Goal: Transaction & Acquisition: Book appointment/travel/reservation

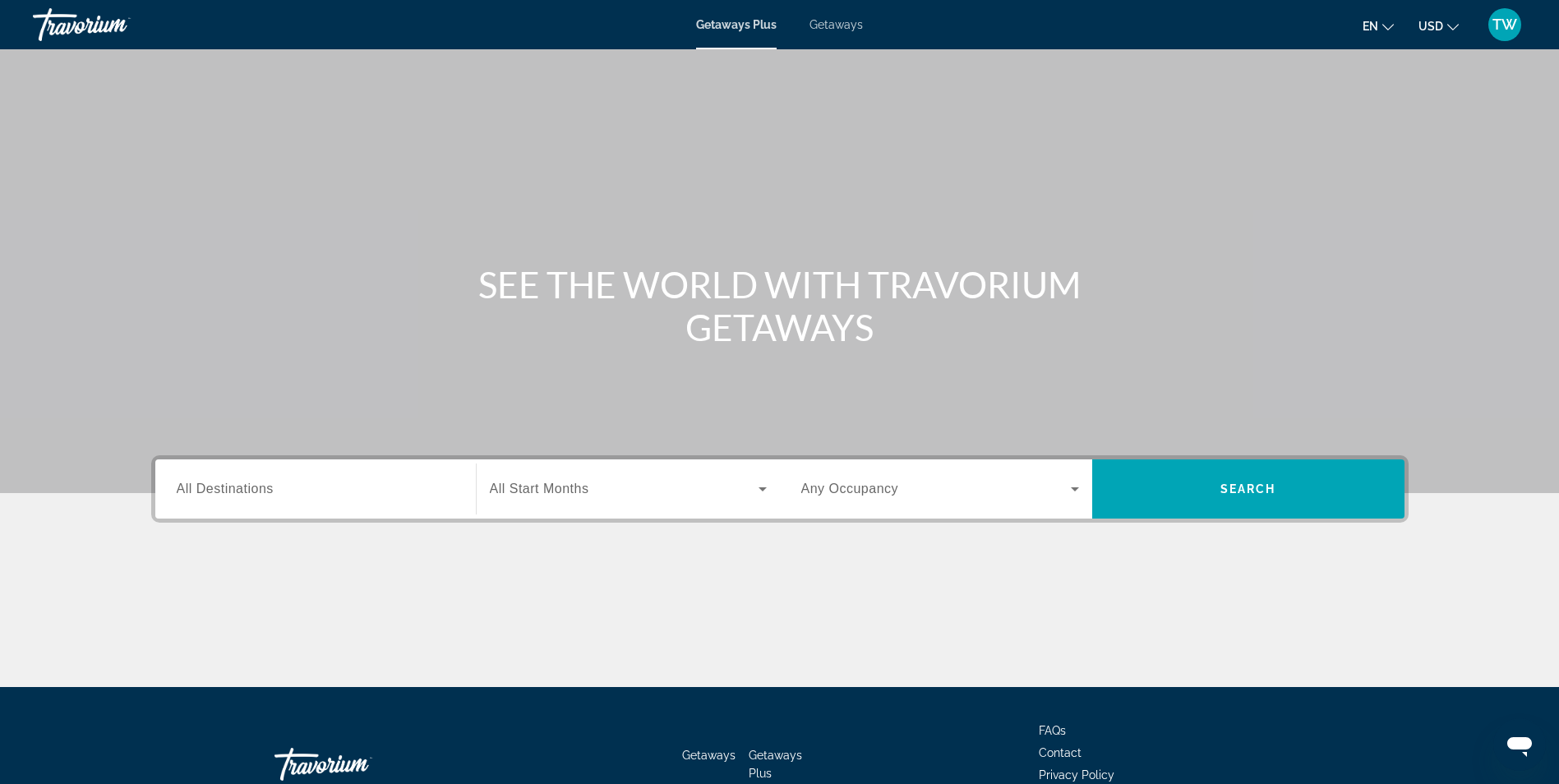
click at [248, 487] on span "All Destinations" at bounding box center [225, 488] width 97 height 14
click at [248, 487] on input "Destination All Destinations" at bounding box center [315, 490] width 278 height 20
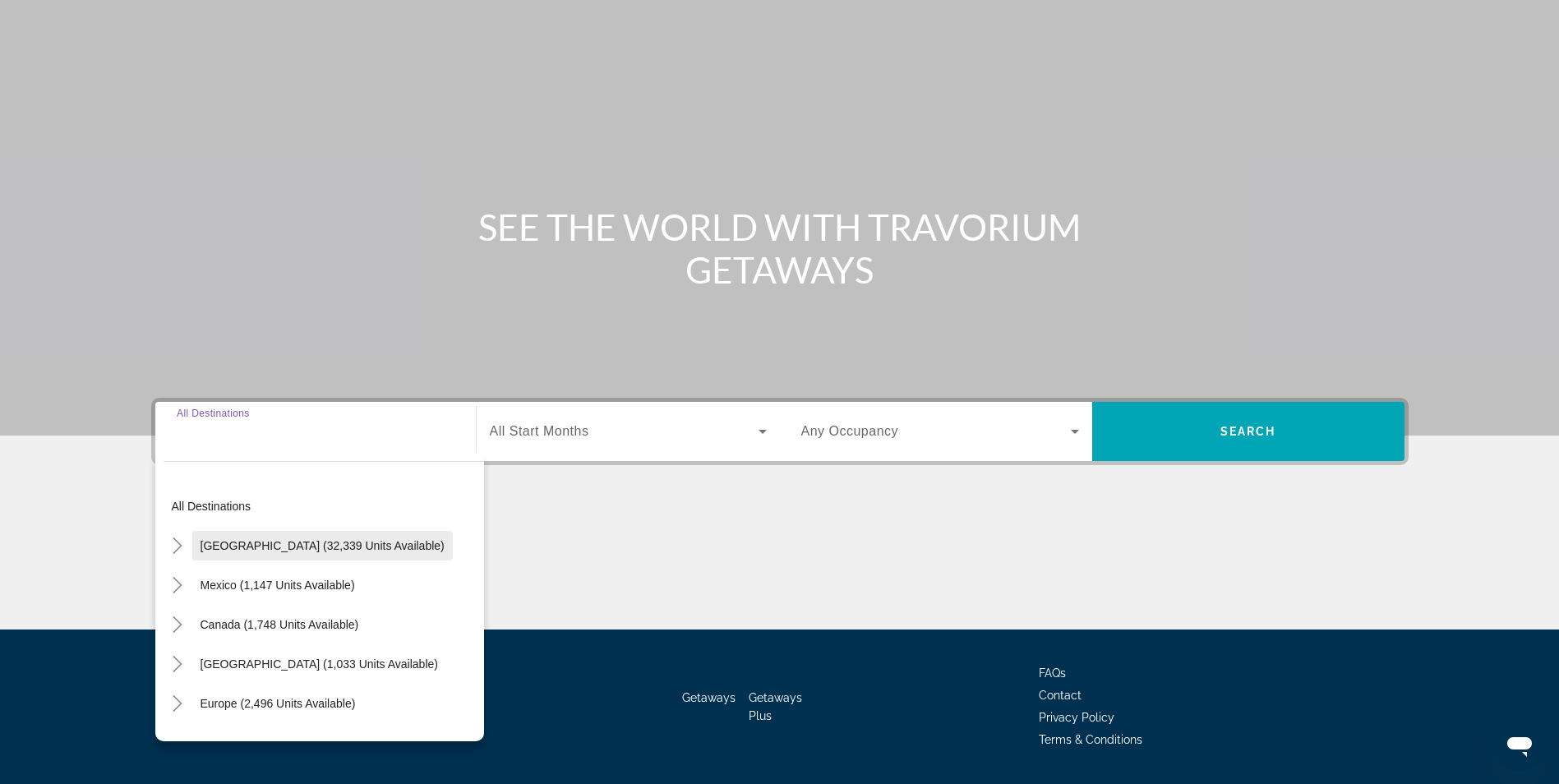
scroll to position [104, 0]
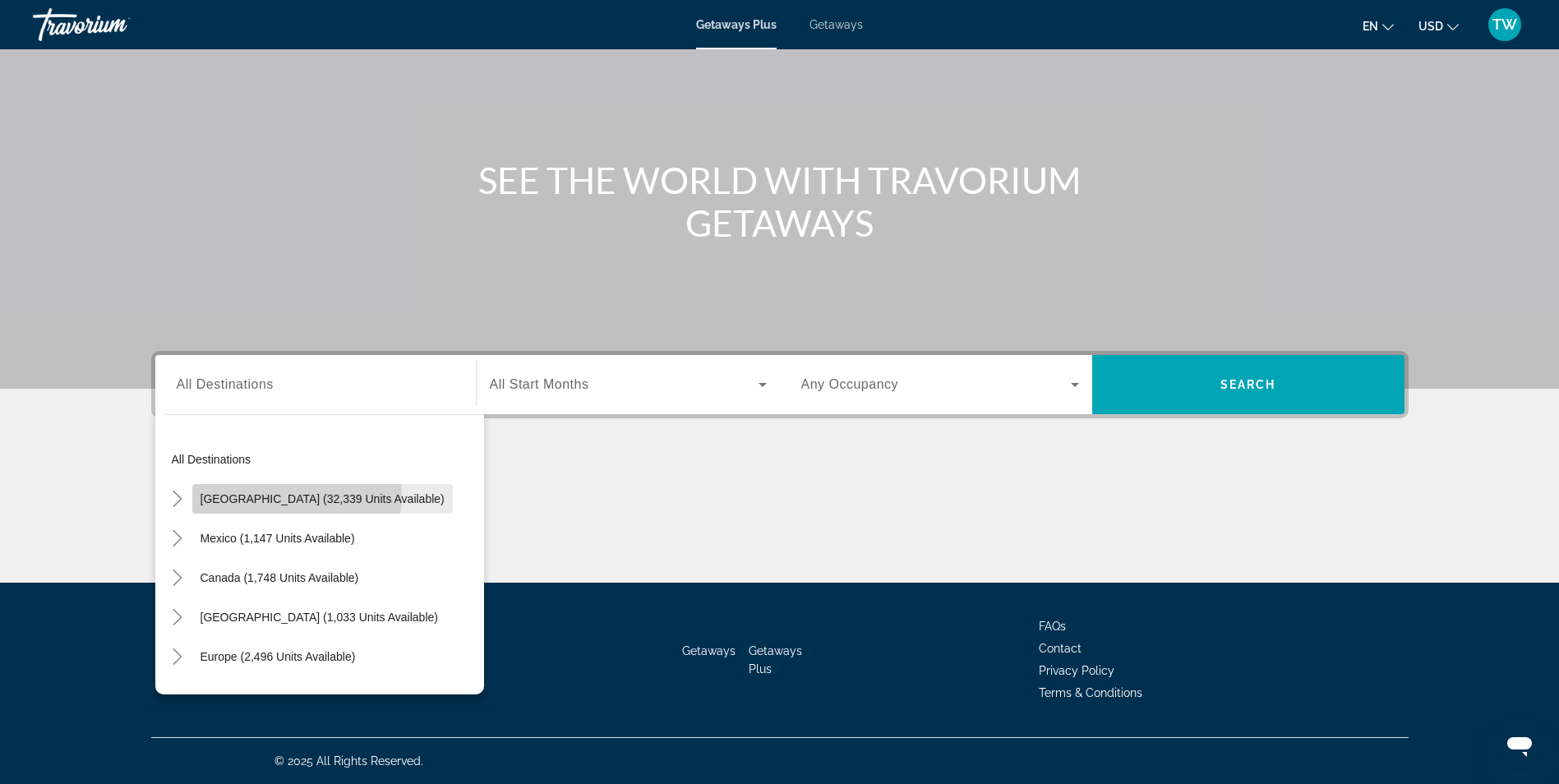
click at [281, 495] on span "[GEOGRAPHIC_DATA] (32,339 units available)" at bounding box center [322, 498] width 244 height 13
type input "**********"
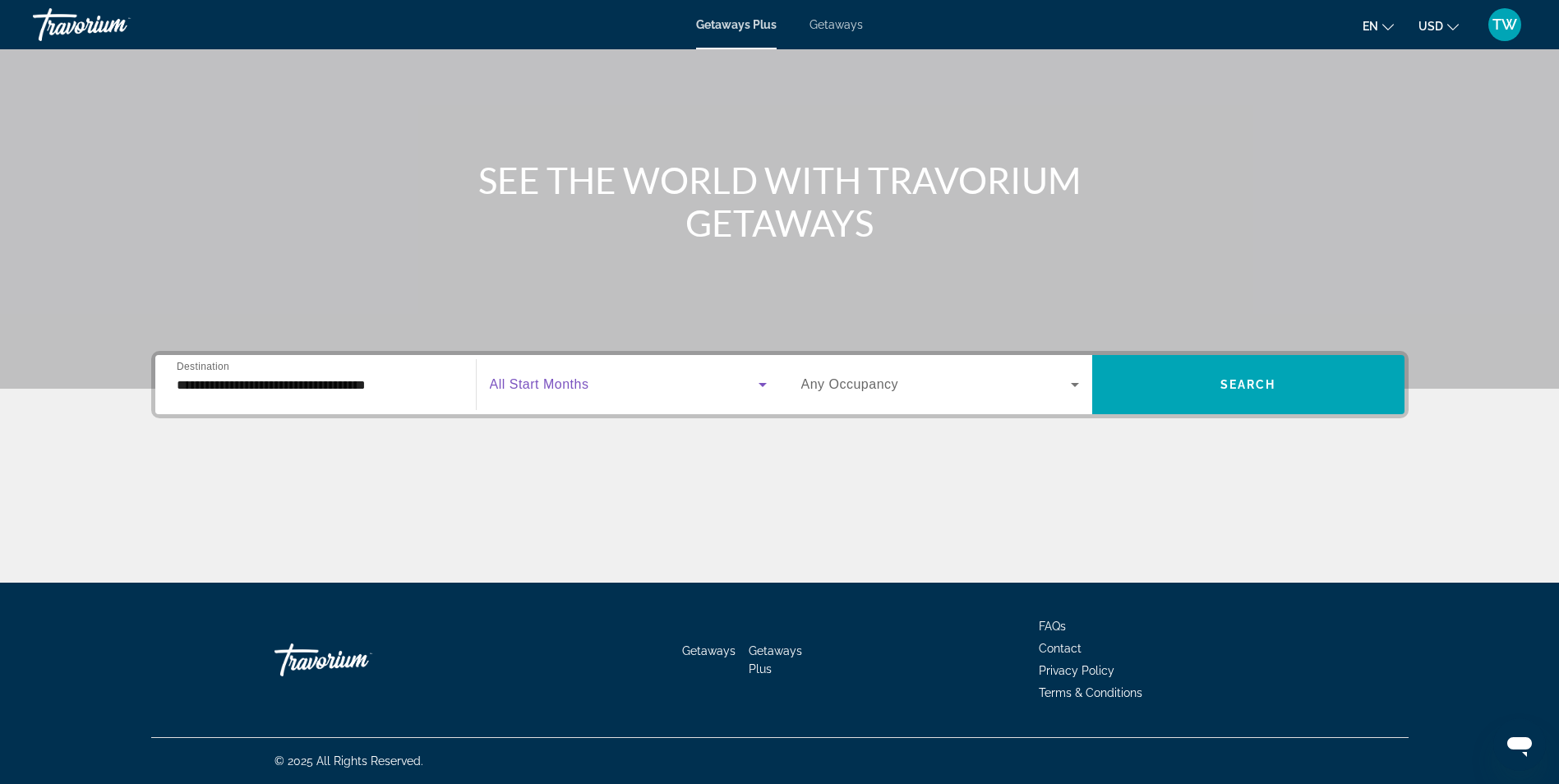
click at [599, 391] on span "Search widget" at bounding box center [624, 385] width 269 height 20
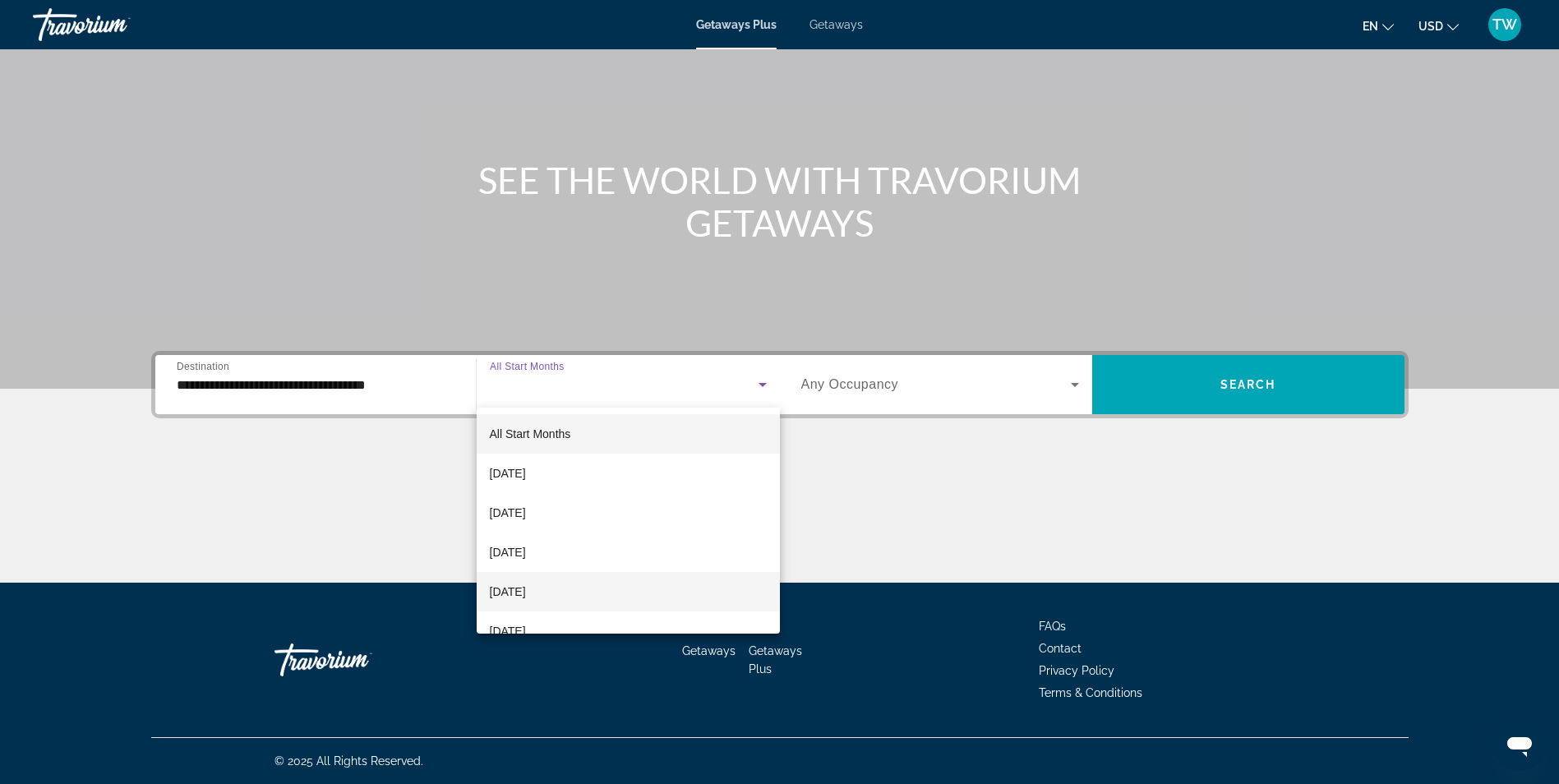
click at [526, 590] on span "[DATE]" at bounding box center [507, 591] width 36 height 20
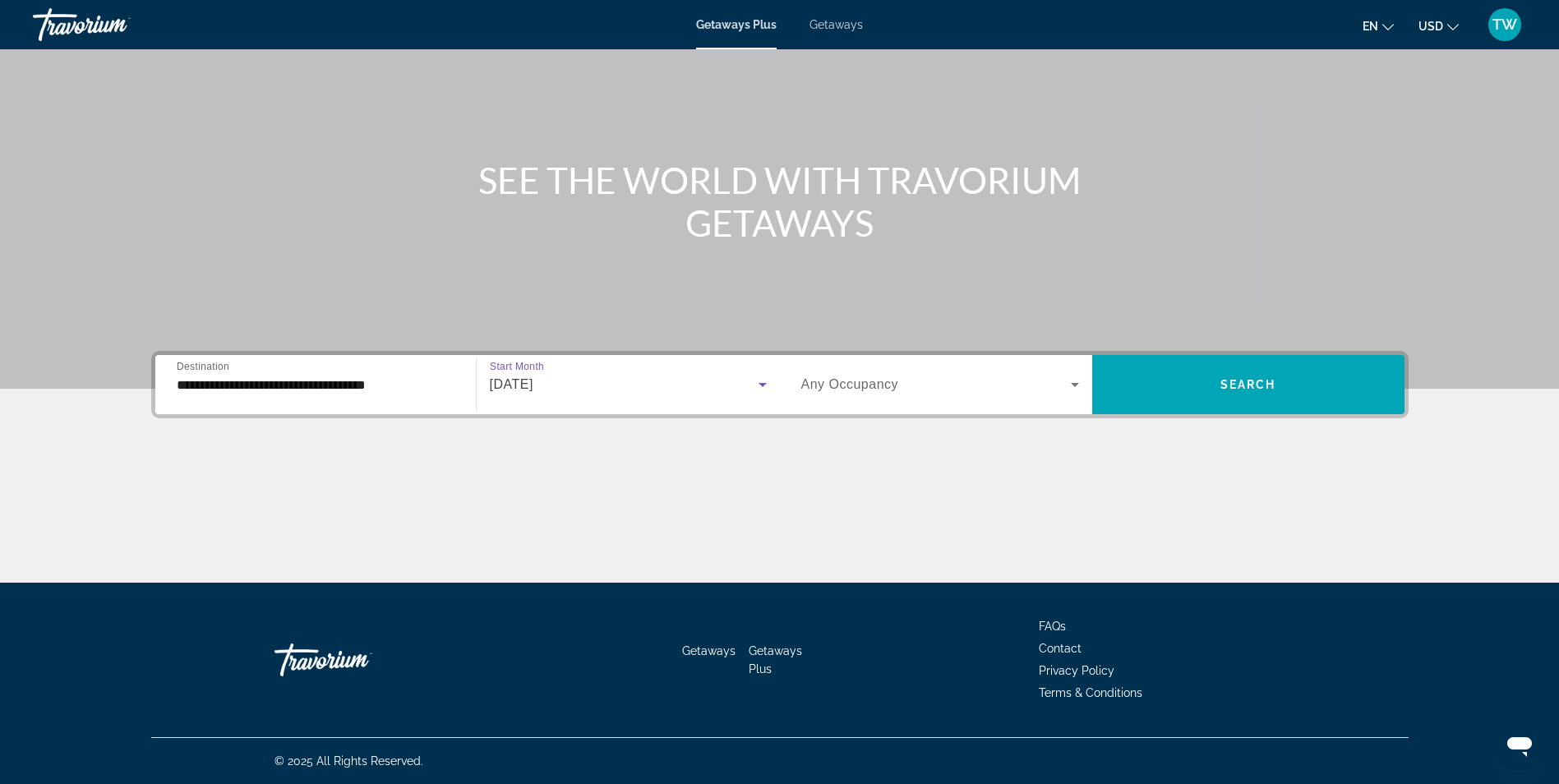
click at [904, 385] on span "Search widget" at bounding box center [936, 385] width 270 height 20
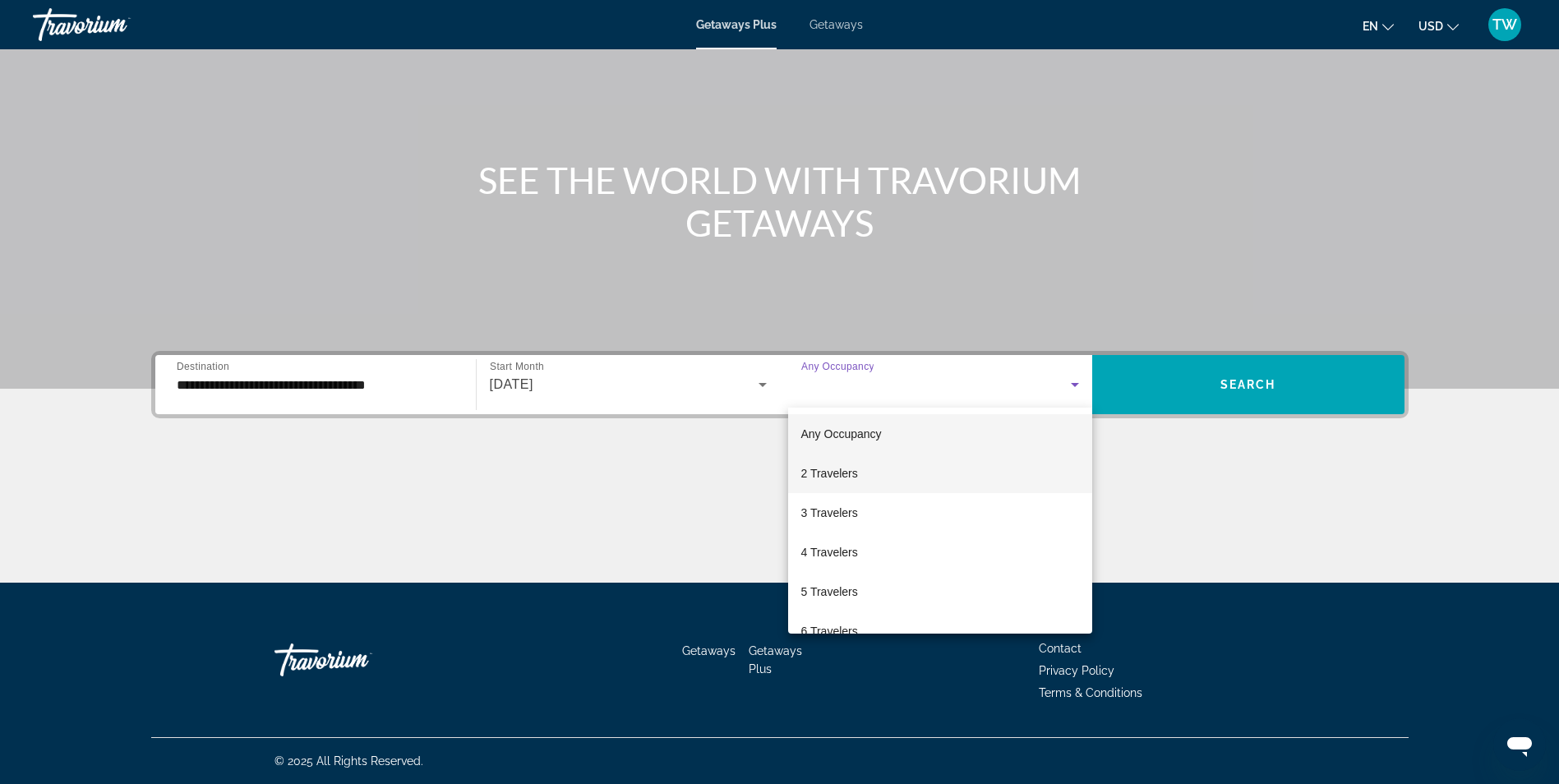
click at [859, 475] on mat-option "2 Travelers" at bounding box center [939, 473] width 304 height 39
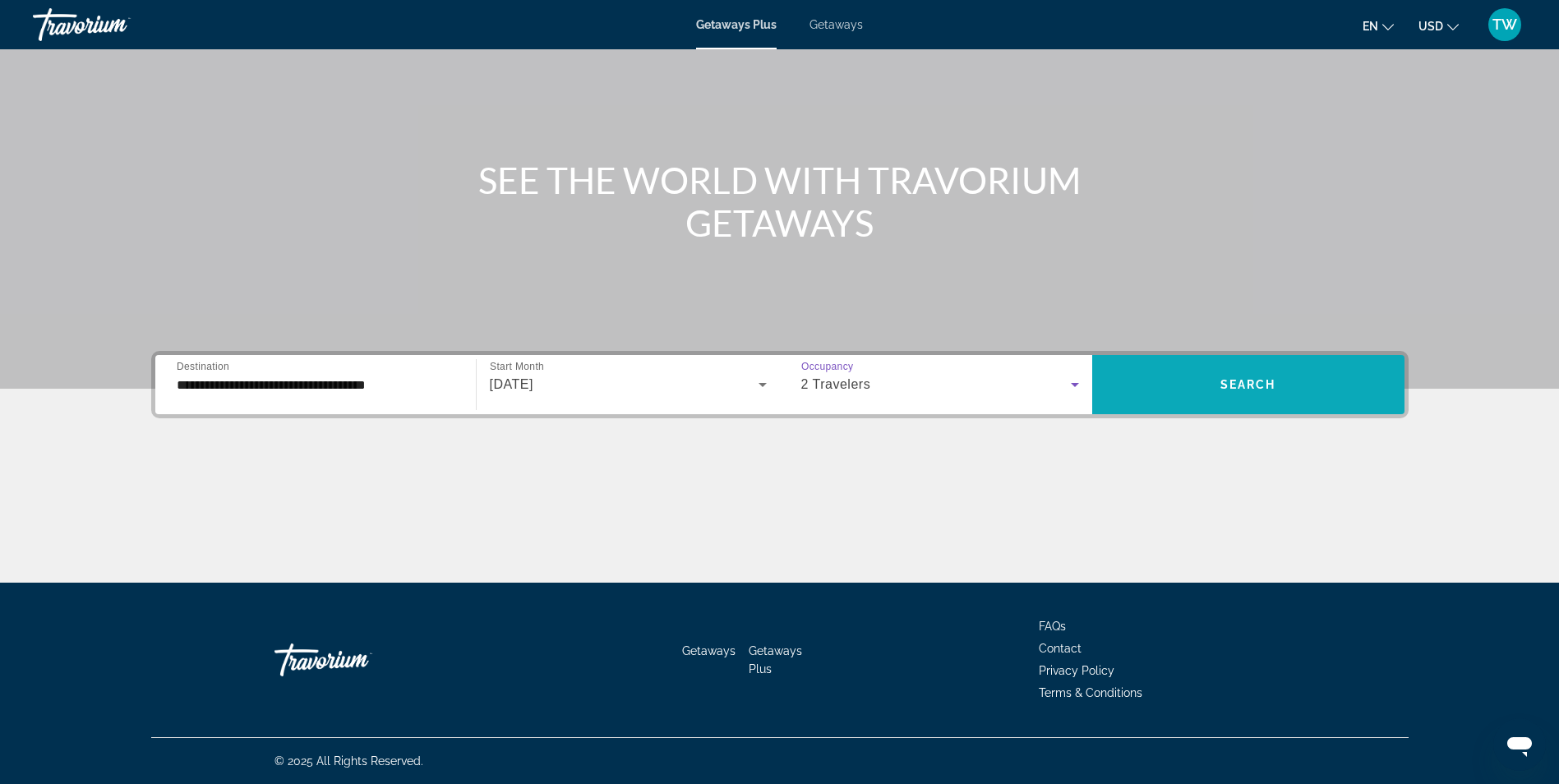
click at [1189, 391] on span "Search widget" at bounding box center [1248, 384] width 312 height 39
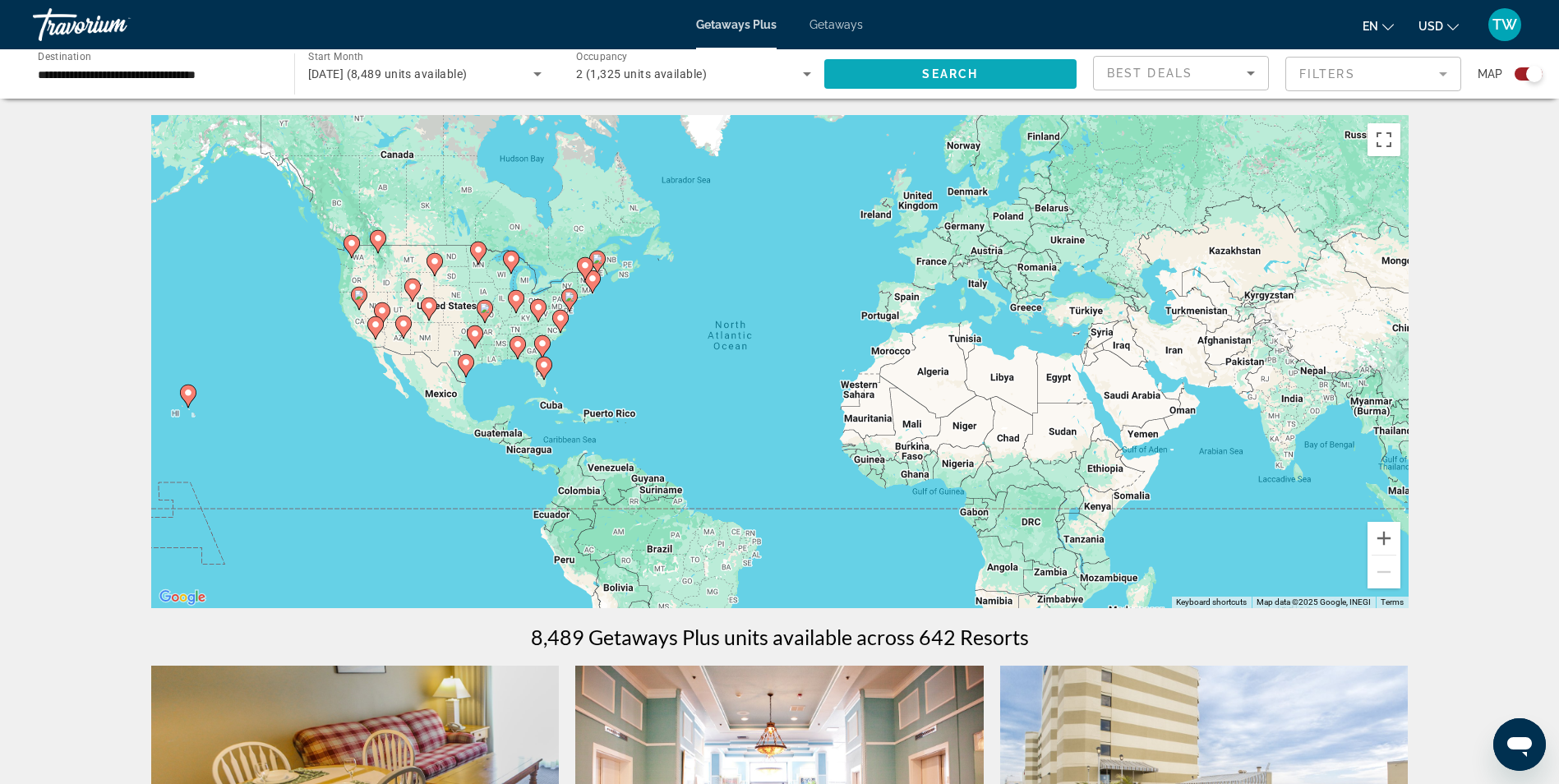
click at [948, 75] on span "Search" at bounding box center [950, 74] width 56 height 13
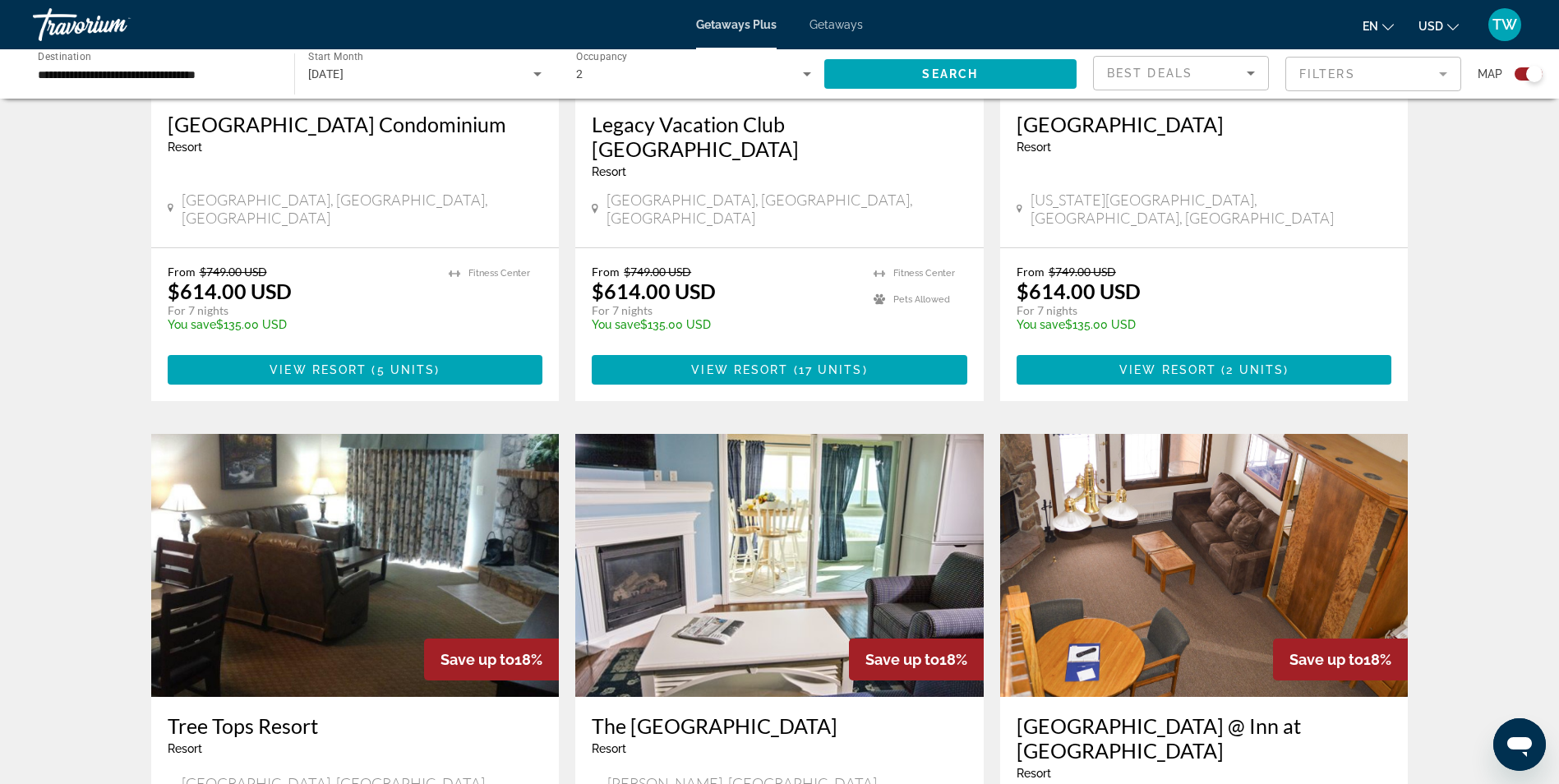
scroll to position [822, 0]
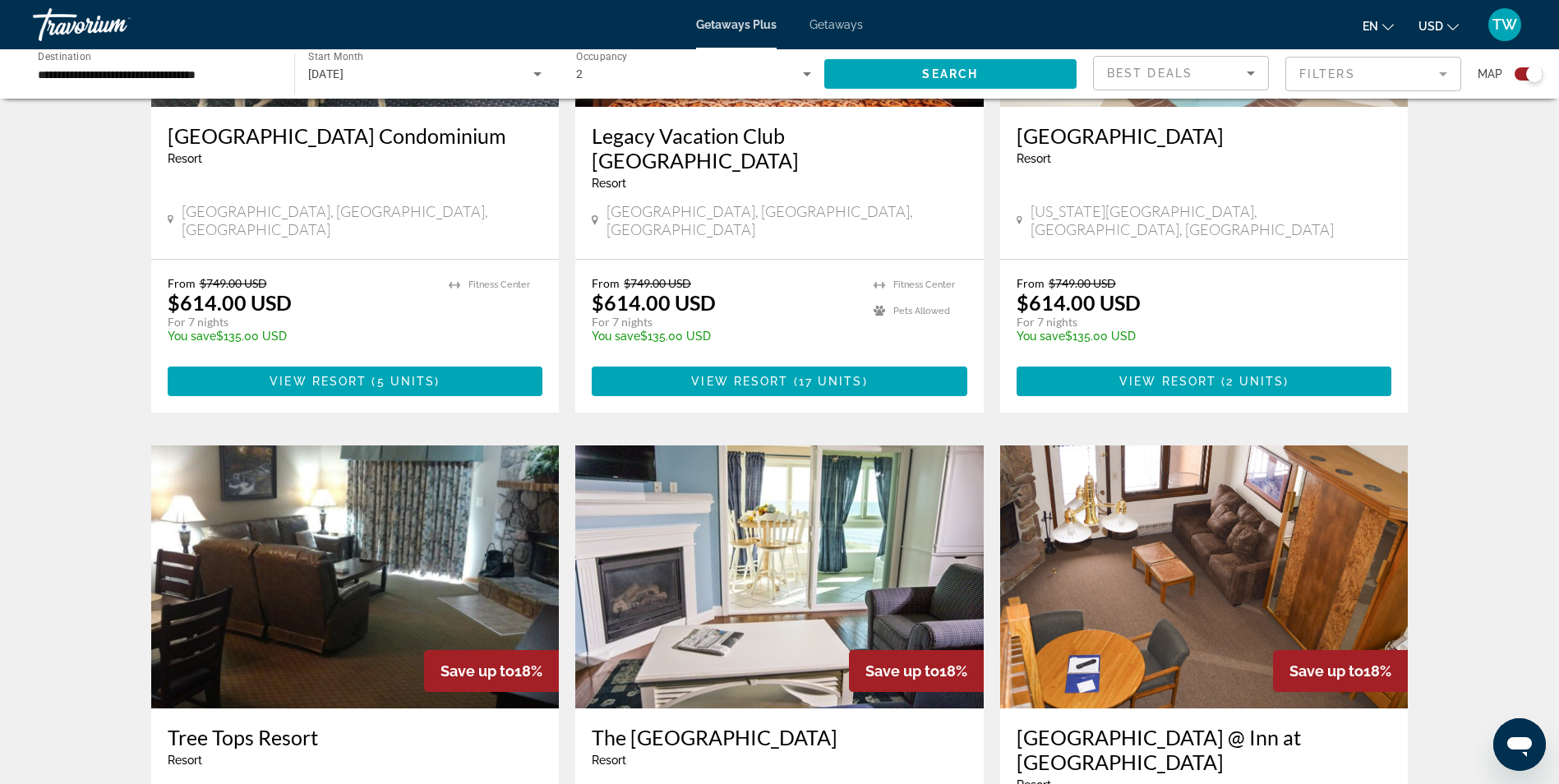
click at [1247, 72] on icon "Sort by" at bounding box center [1250, 74] width 8 height 4
click at [1447, 76] on div at bounding box center [779, 392] width 1559 height 784
click at [1442, 74] on mat-form-field "Filters" at bounding box center [1373, 74] width 176 height 34
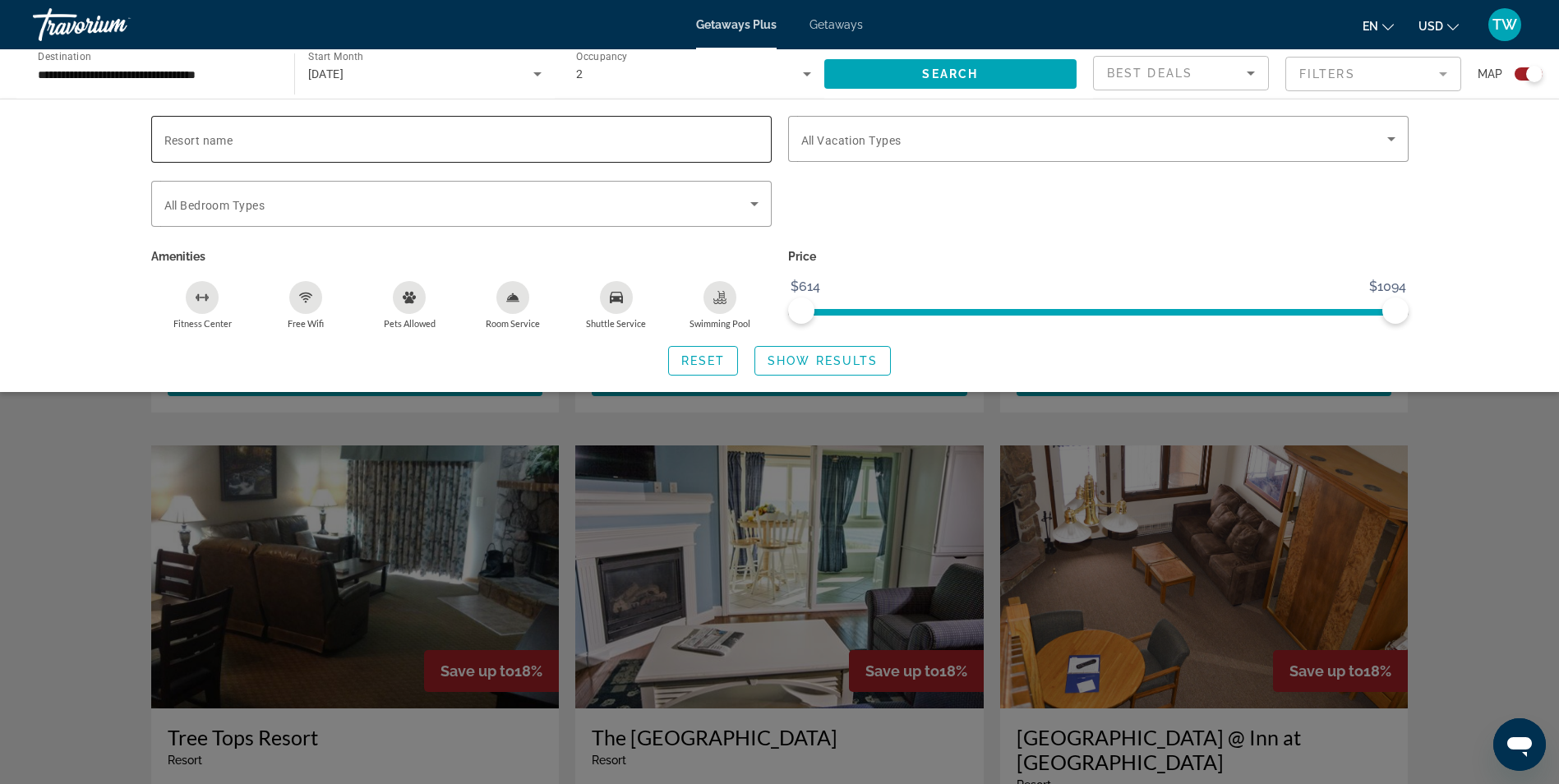
click at [195, 135] on span "Resort name" at bounding box center [199, 140] width 69 height 13
click at [195, 135] on input "Resort name" at bounding box center [462, 139] width 594 height 20
click at [208, 141] on input "Resort name" at bounding box center [462, 139] width 594 height 20
type input "**"
click at [745, 201] on icon "Search widget" at bounding box center [755, 203] width 20 height 20
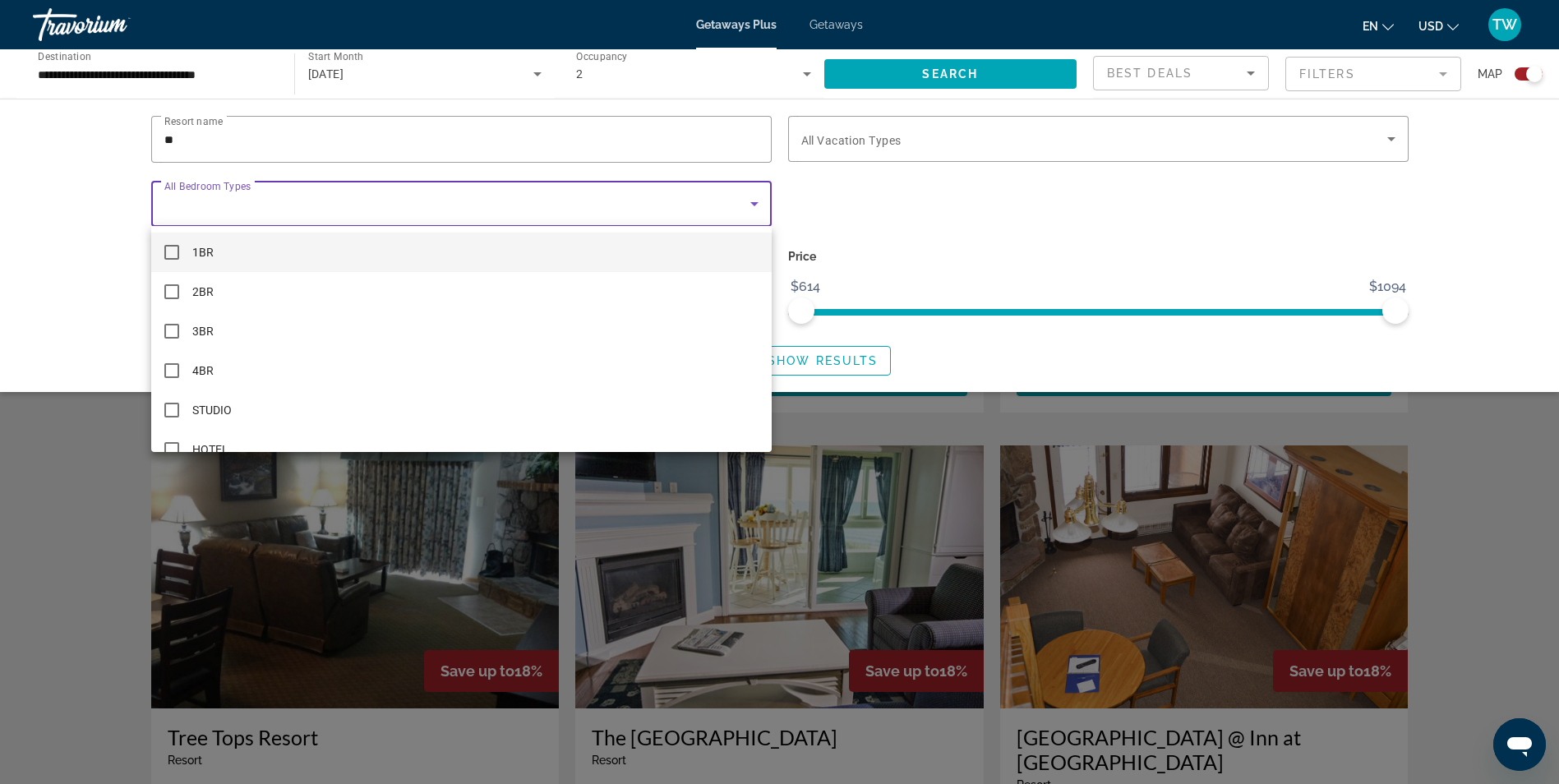
click at [406, 125] on div at bounding box center [779, 392] width 1559 height 784
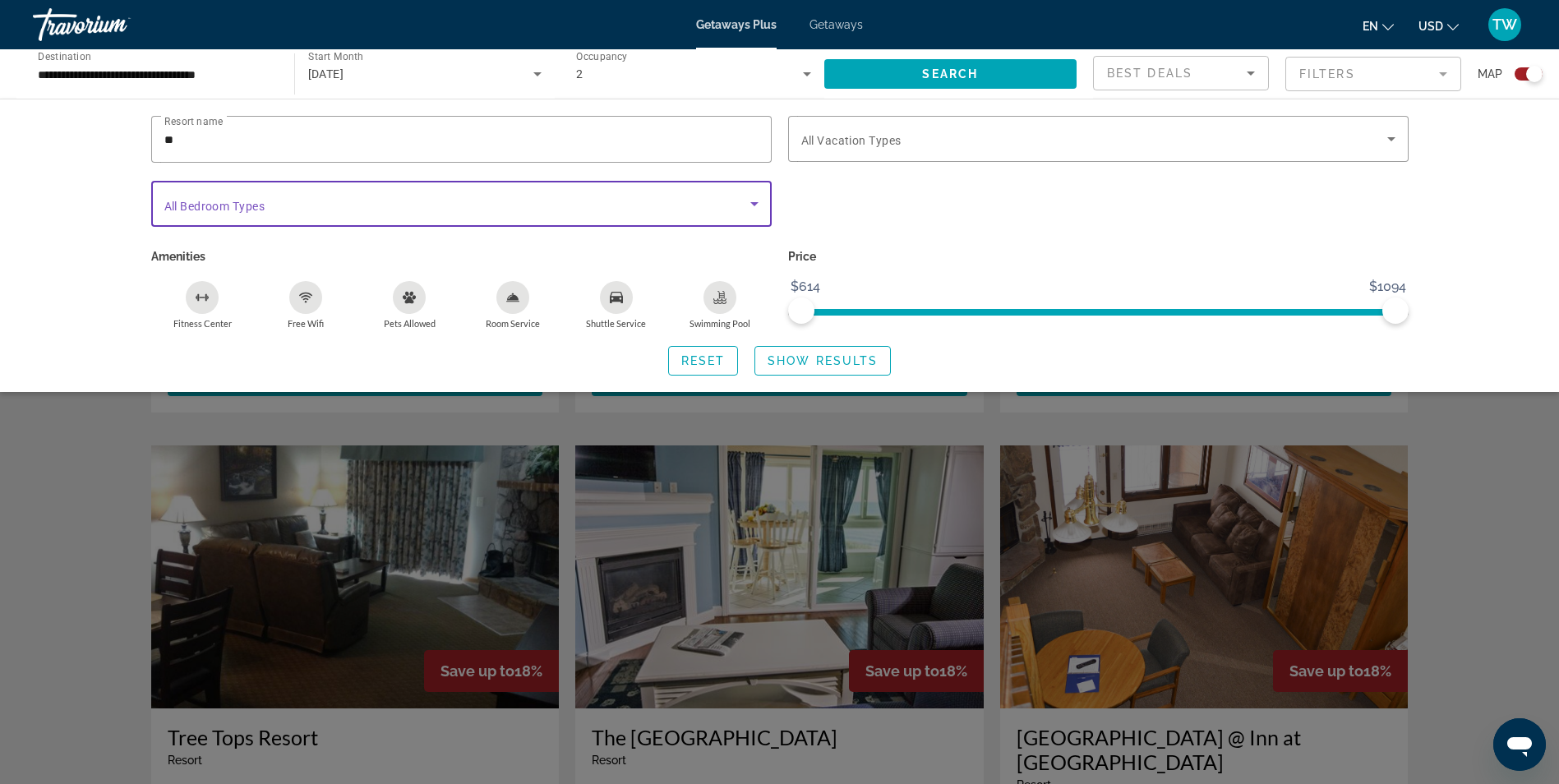
click at [283, 194] on span "Search widget" at bounding box center [457, 203] width 586 height 20
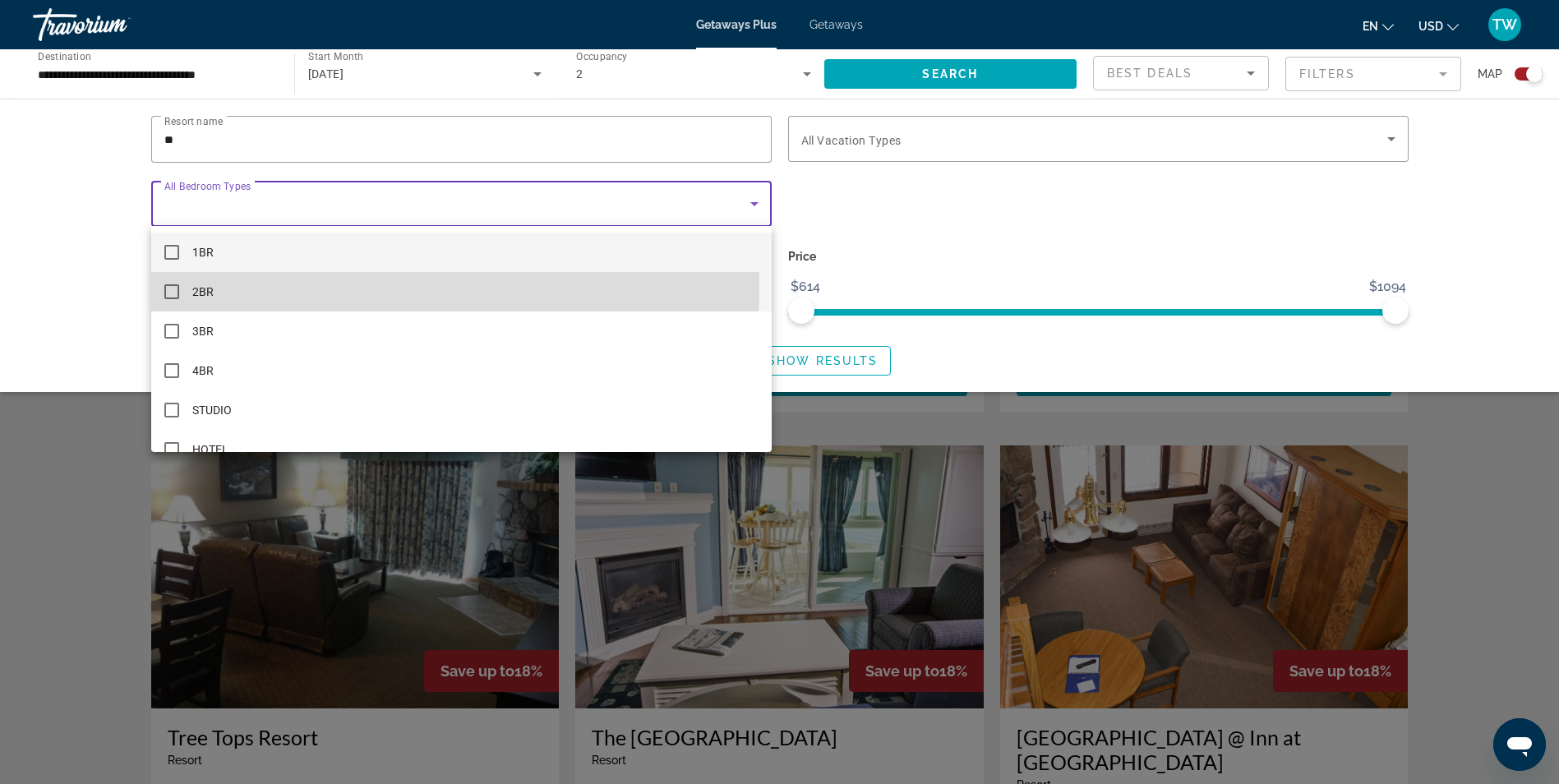
click at [169, 286] on mat-pseudo-checkbox at bounding box center [172, 291] width 15 height 15
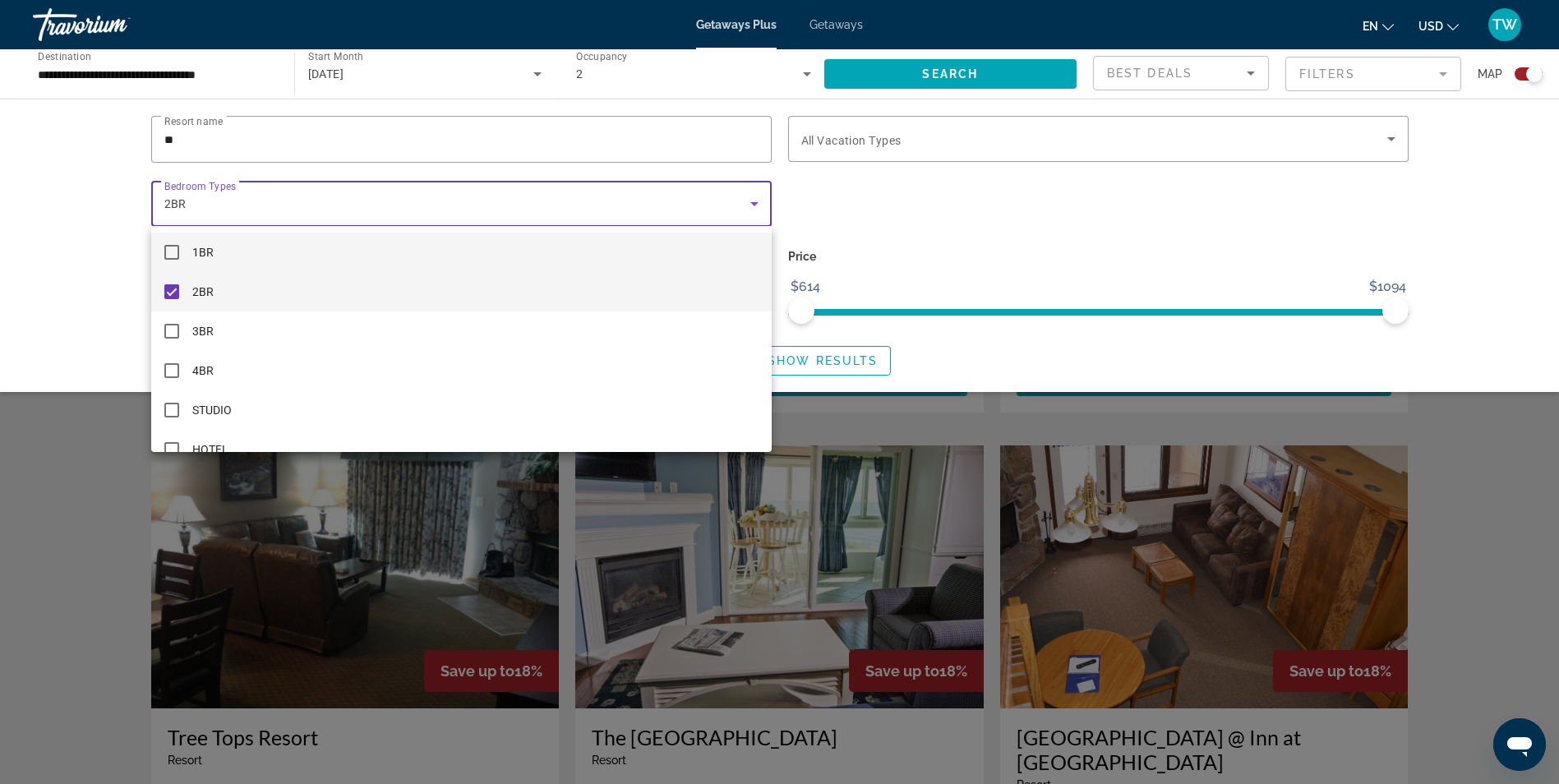
click at [171, 251] on mat-pseudo-checkbox at bounding box center [172, 251] width 15 height 15
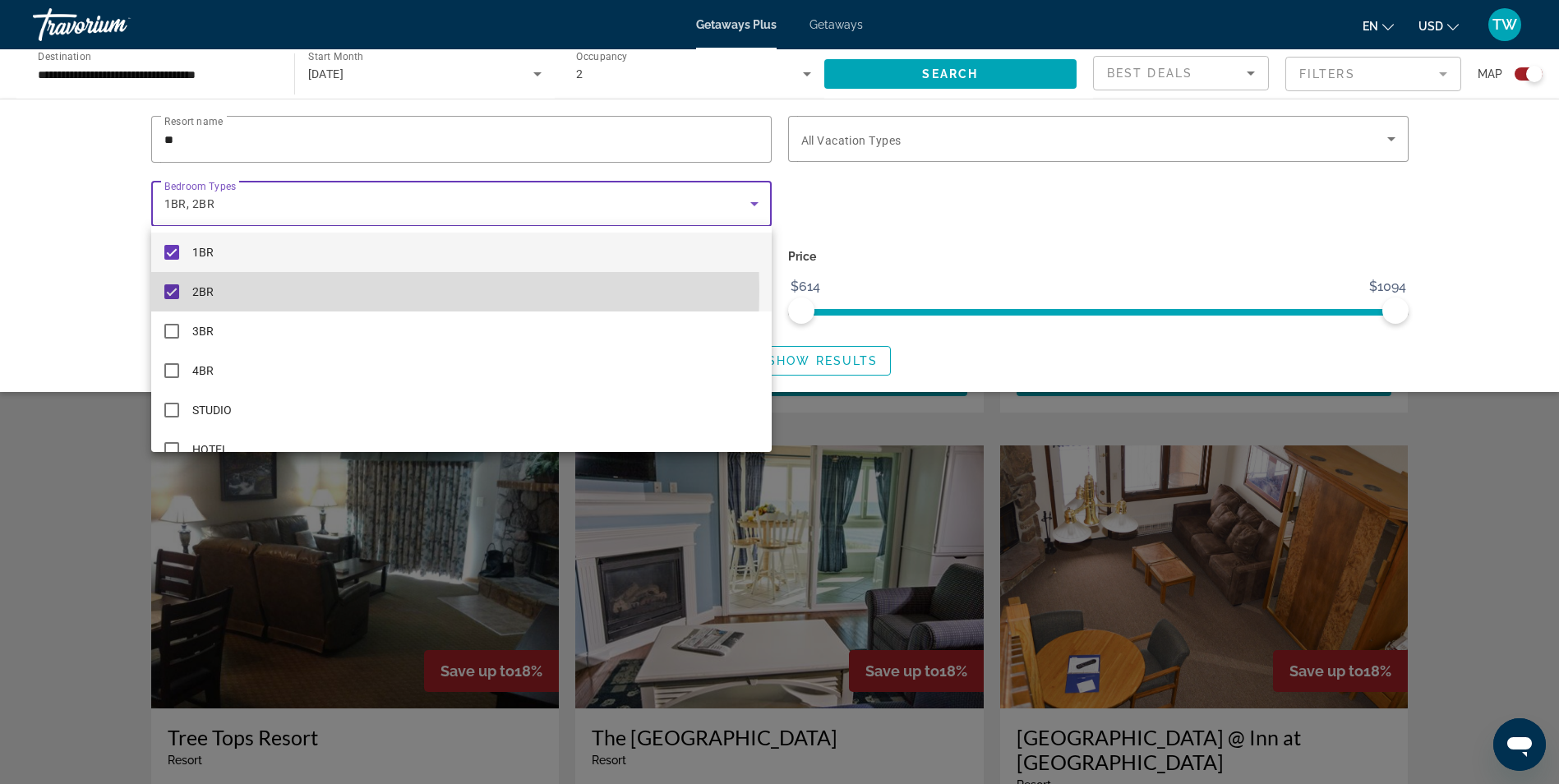
click at [170, 288] on mat-pseudo-checkbox at bounding box center [172, 291] width 15 height 15
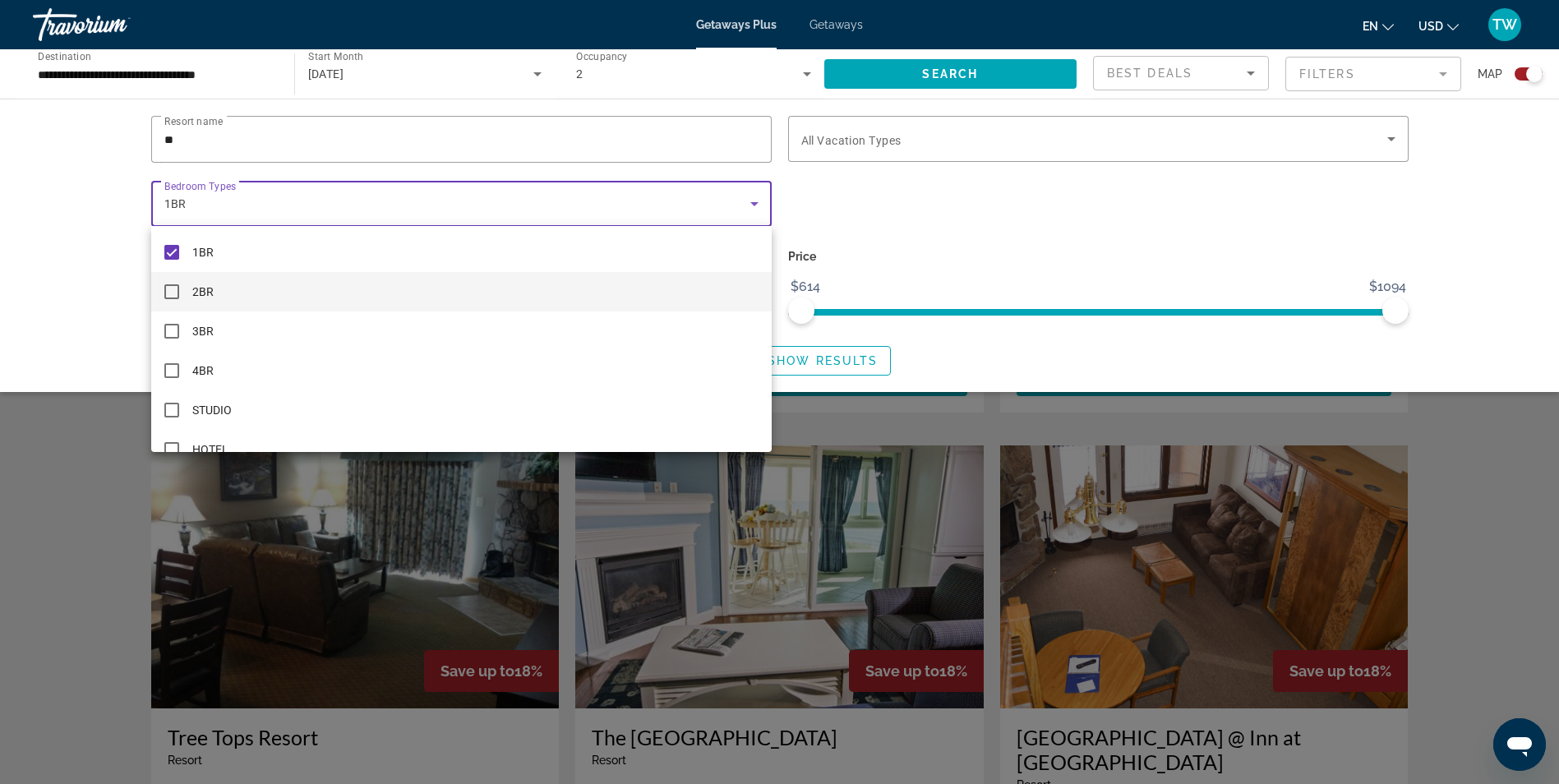
click at [876, 221] on div at bounding box center [779, 392] width 1559 height 784
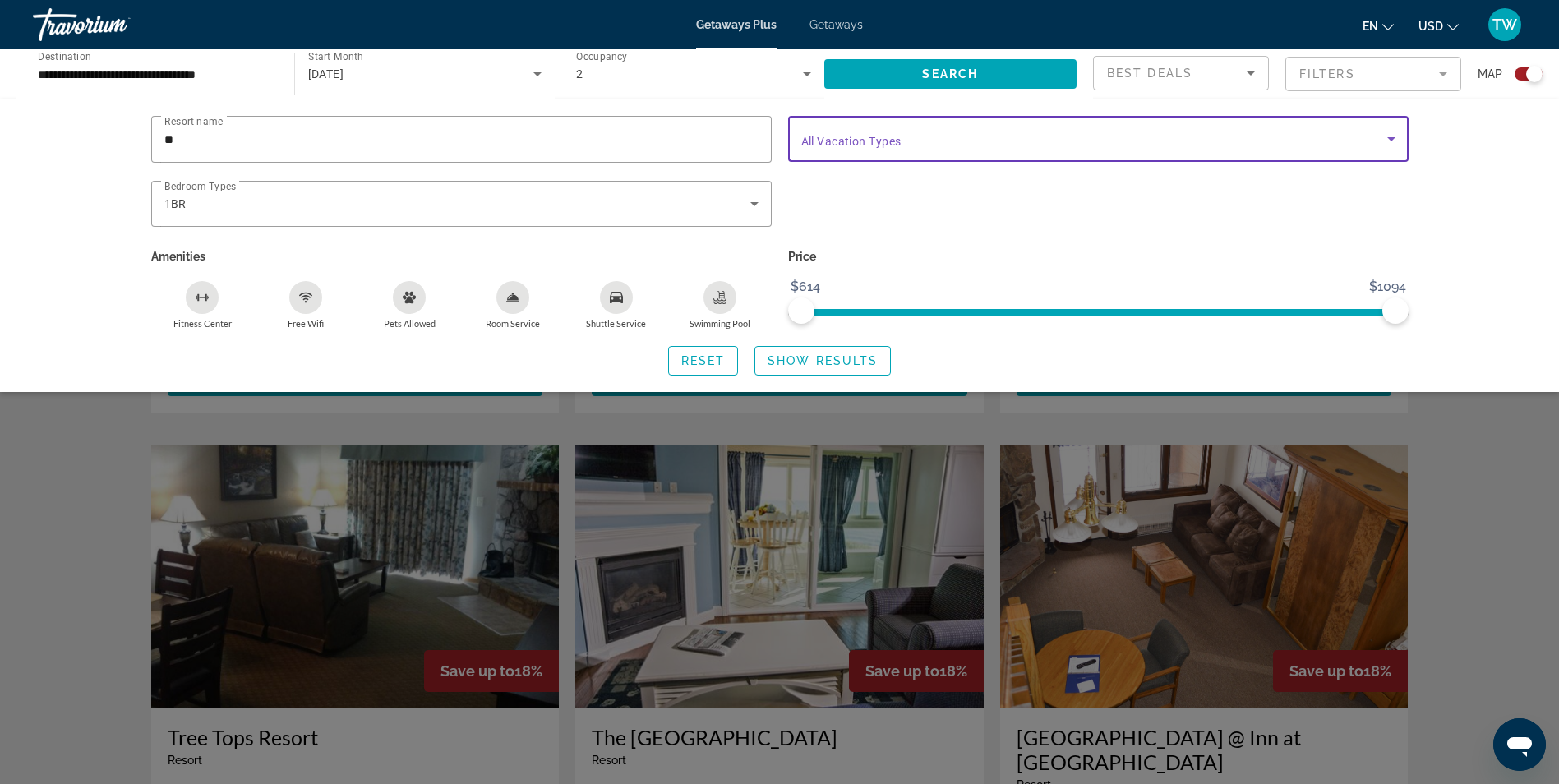
click at [1385, 139] on icon "Search widget" at bounding box center [1391, 138] width 20 height 20
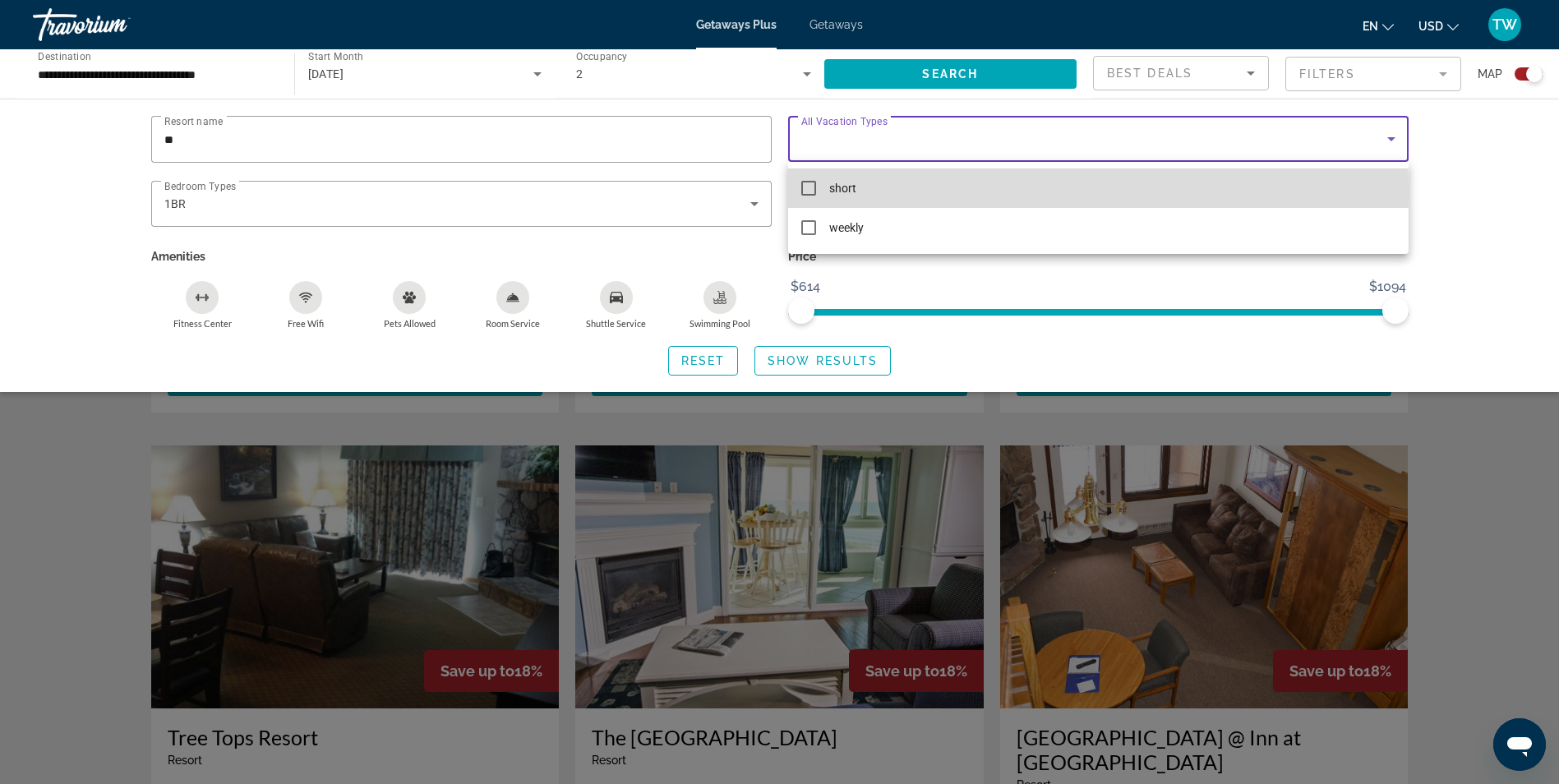
click at [804, 187] on mat-pseudo-checkbox at bounding box center [808, 187] width 15 height 15
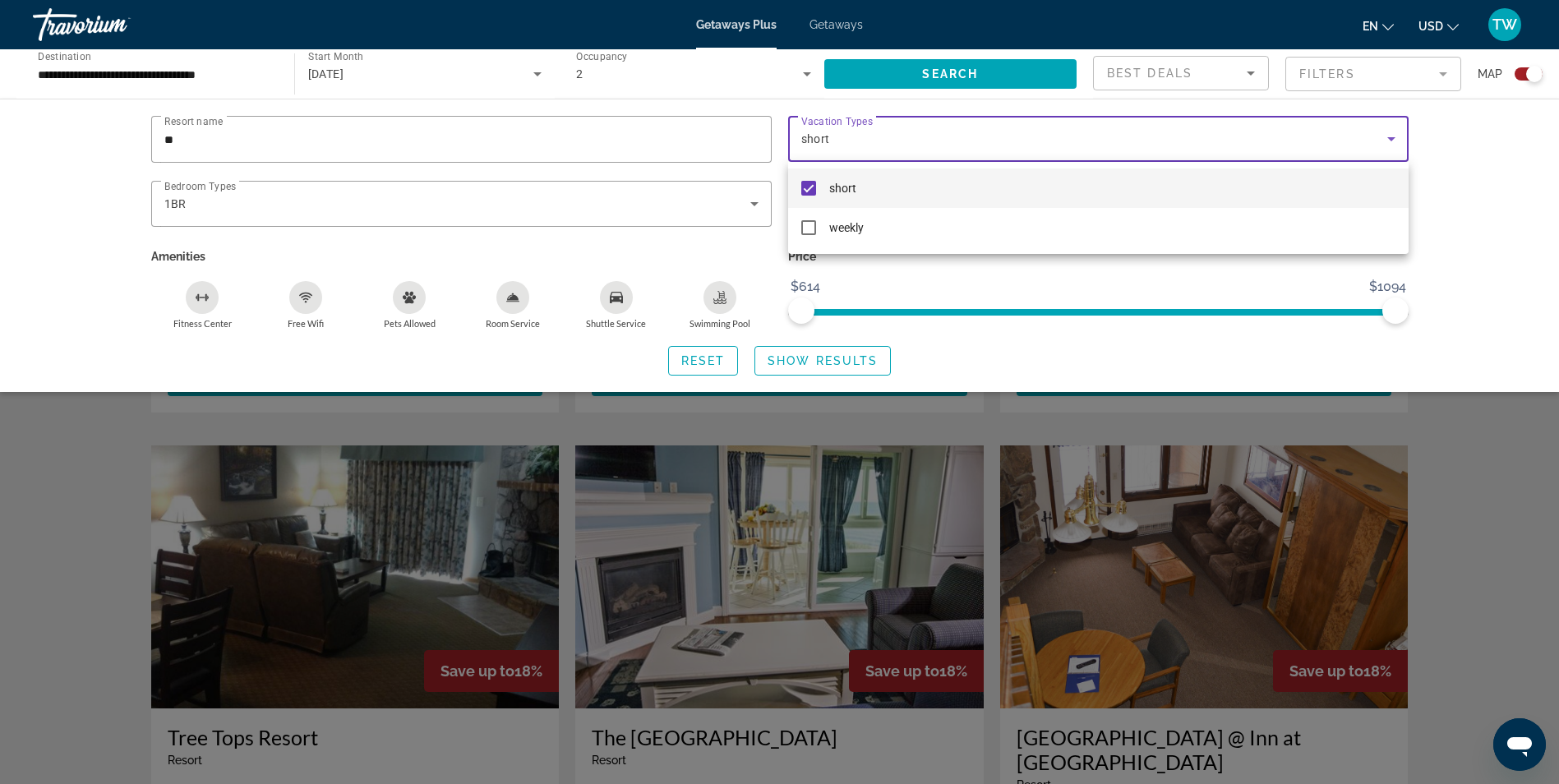
click at [881, 278] on div at bounding box center [779, 392] width 1559 height 784
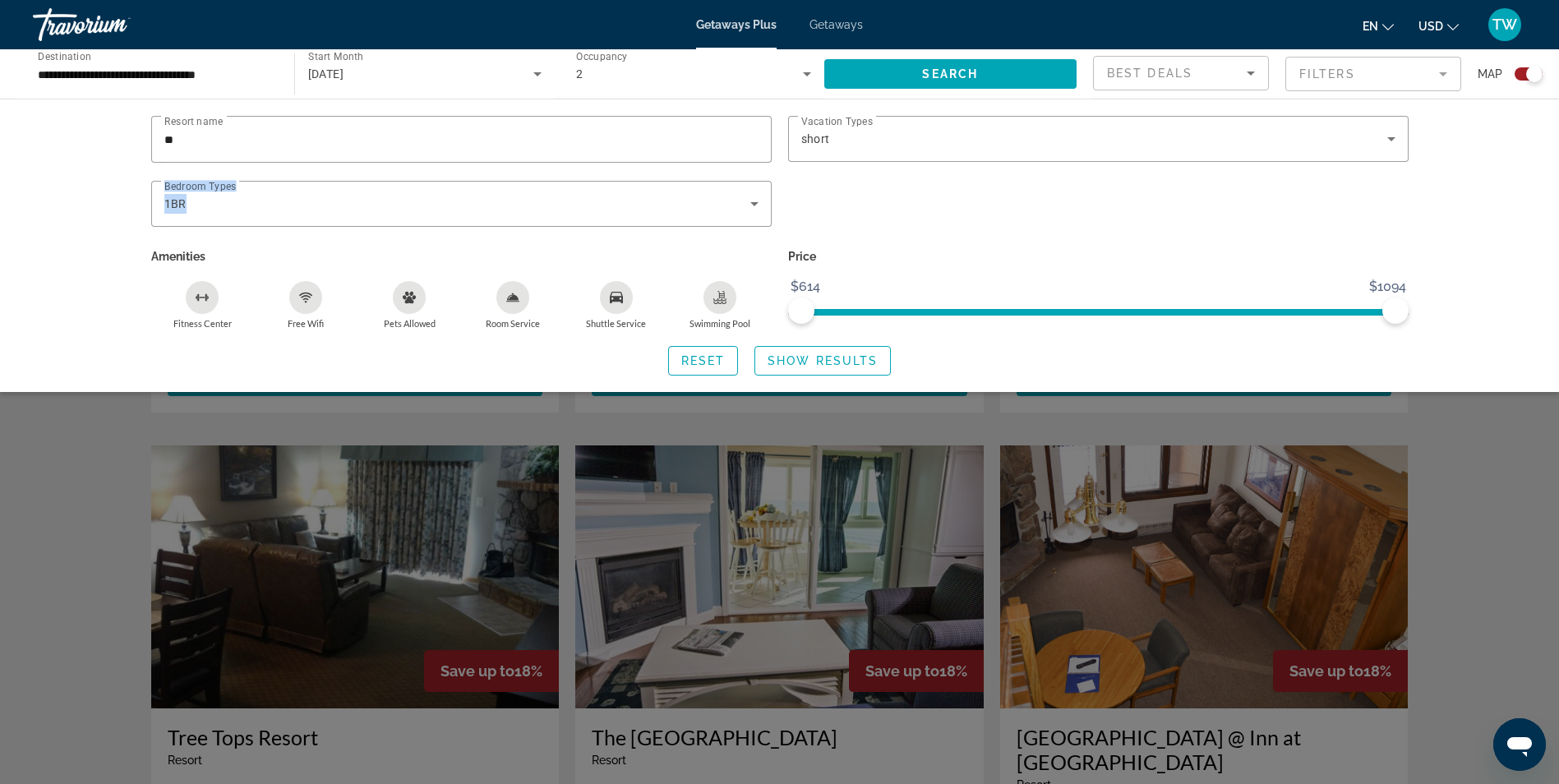
click at [1121, 218] on div "Resort name ** Vacation Types All Vacation Types short Bedroom Types All Bedroo…" at bounding box center [779, 222] width 1273 height 214
drag, startPoint x: 1121, startPoint y: 218, endPoint x: 1049, endPoint y: 193, distance: 76.2
click at [1049, 193] on div "Search widget" at bounding box center [1098, 212] width 637 height 64
click at [940, 76] on span "Search" at bounding box center [950, 74] width 56 height 13
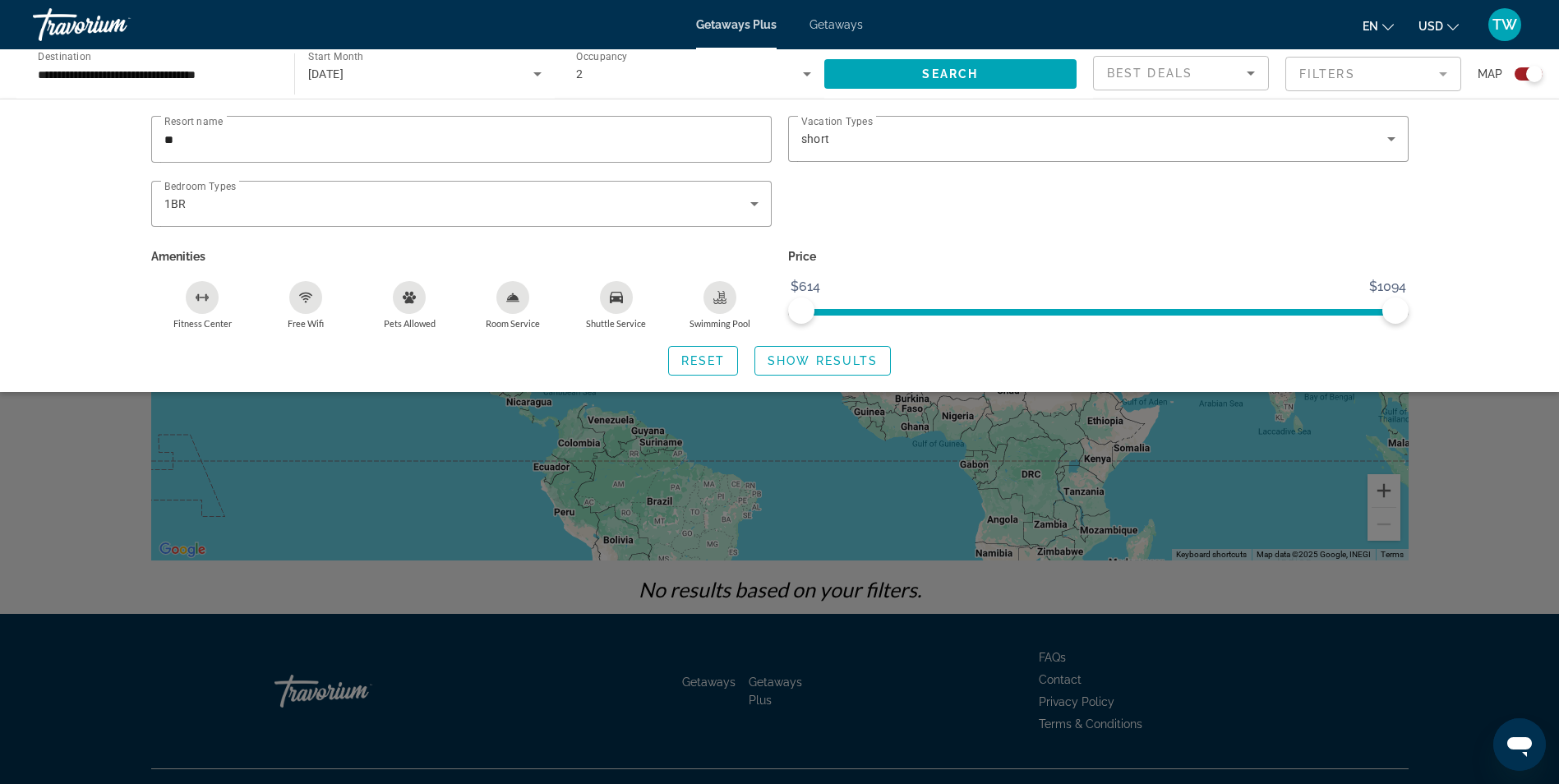
scroll to position [79, 0]
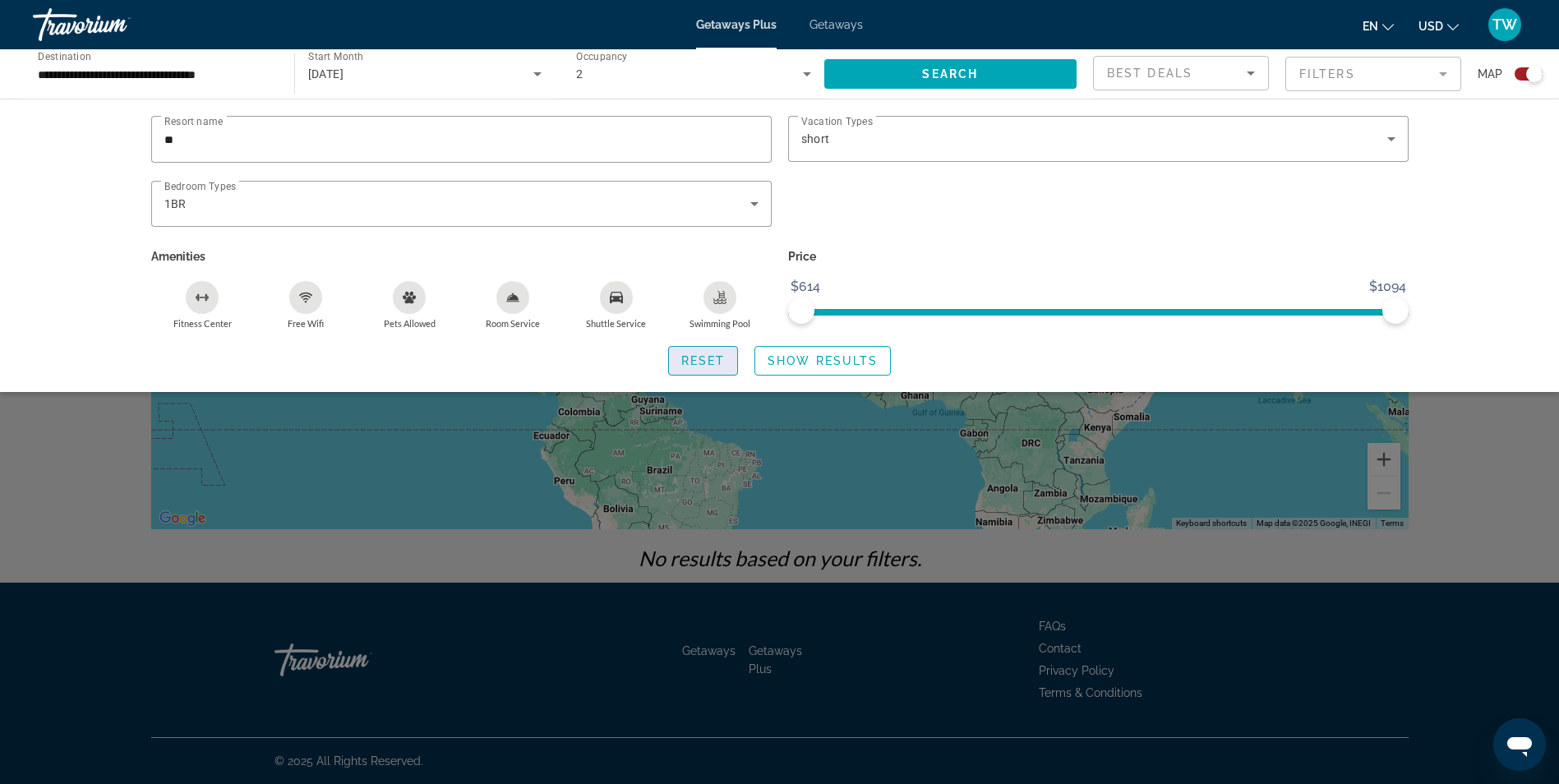
click at [720, 356] on span "Reset" at bounding box center [703, 360] width 45 height 13
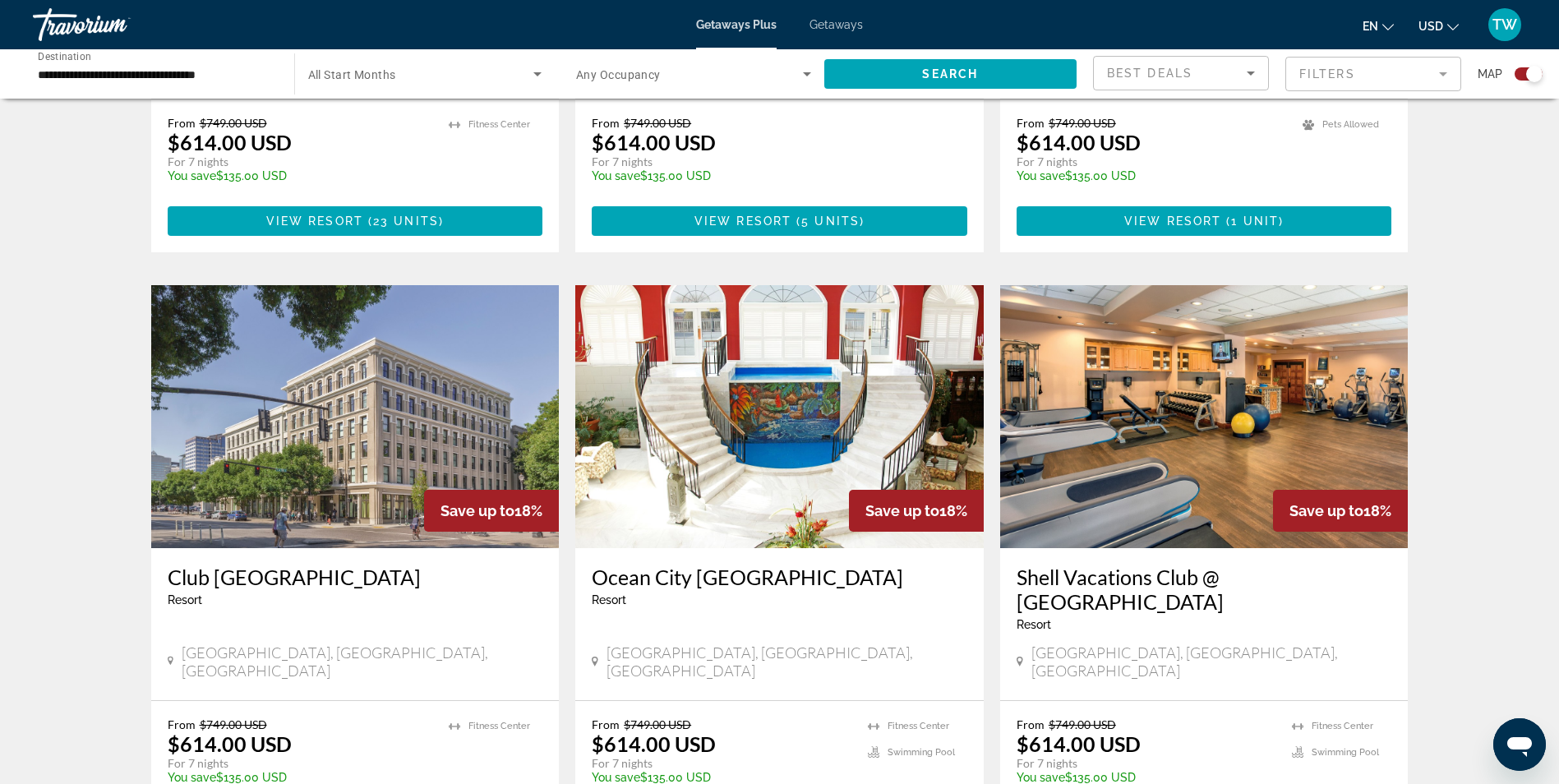
scroll to position [1725, 0]
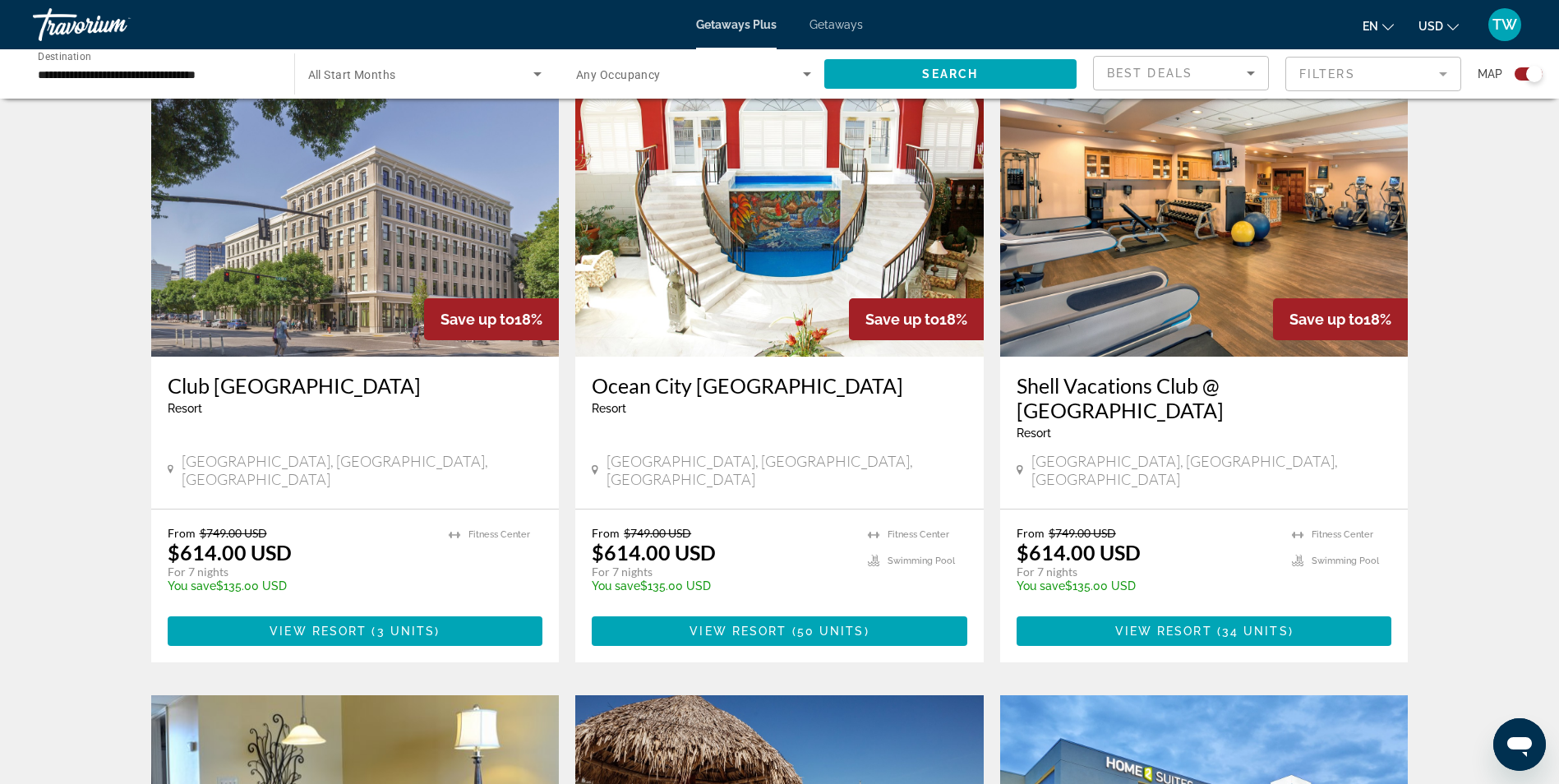
click at [748, 236] on img "Main content" at bounding box center [779, 225] width 408 height 263
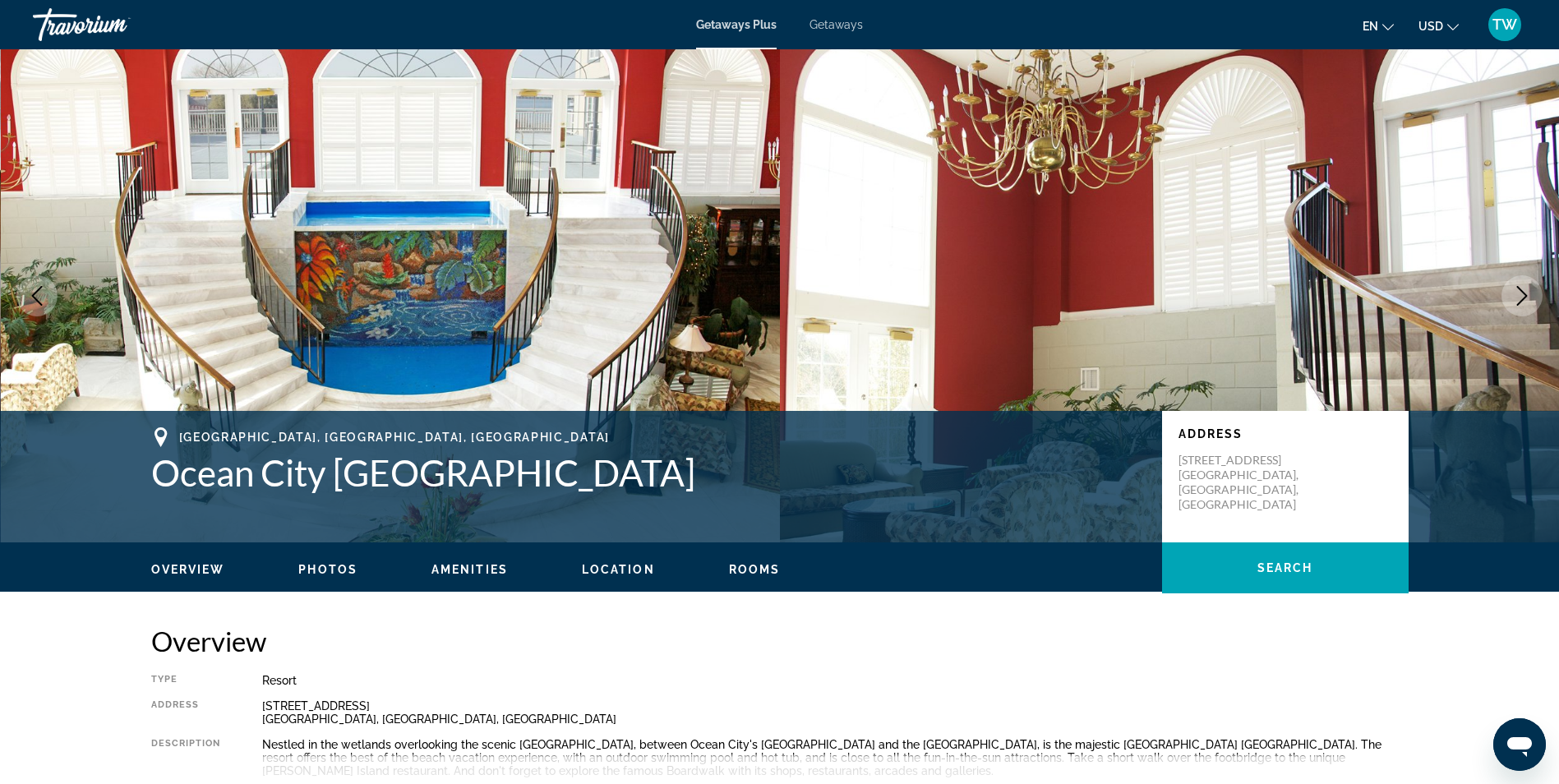
click at [761, 572] on span "Rooms" at bounding box center [755, 569] width 52 height 13
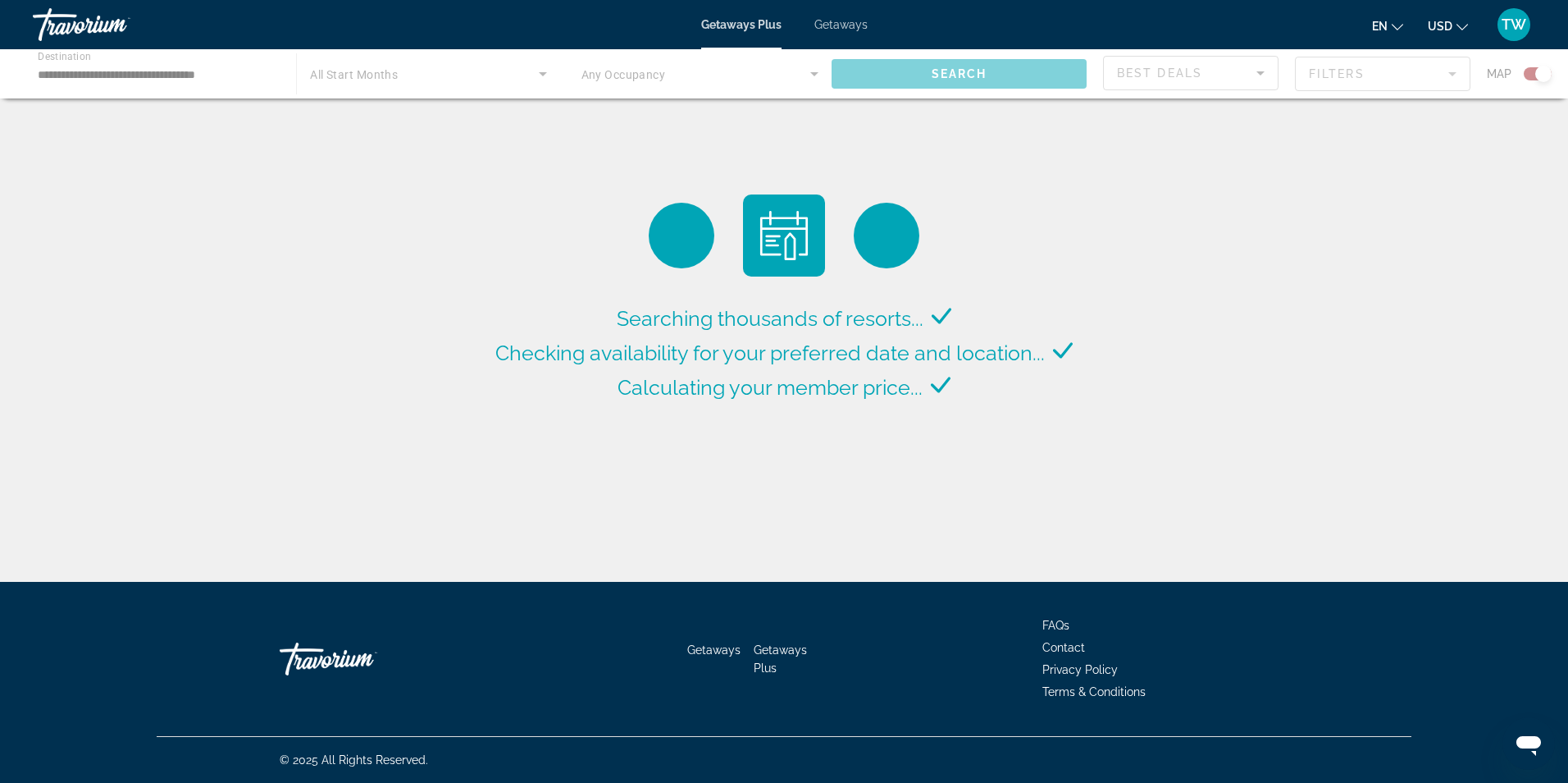
click at [767, 26] on span "Getaways Plus" at bounding box center [742, 24] width 80 height 13
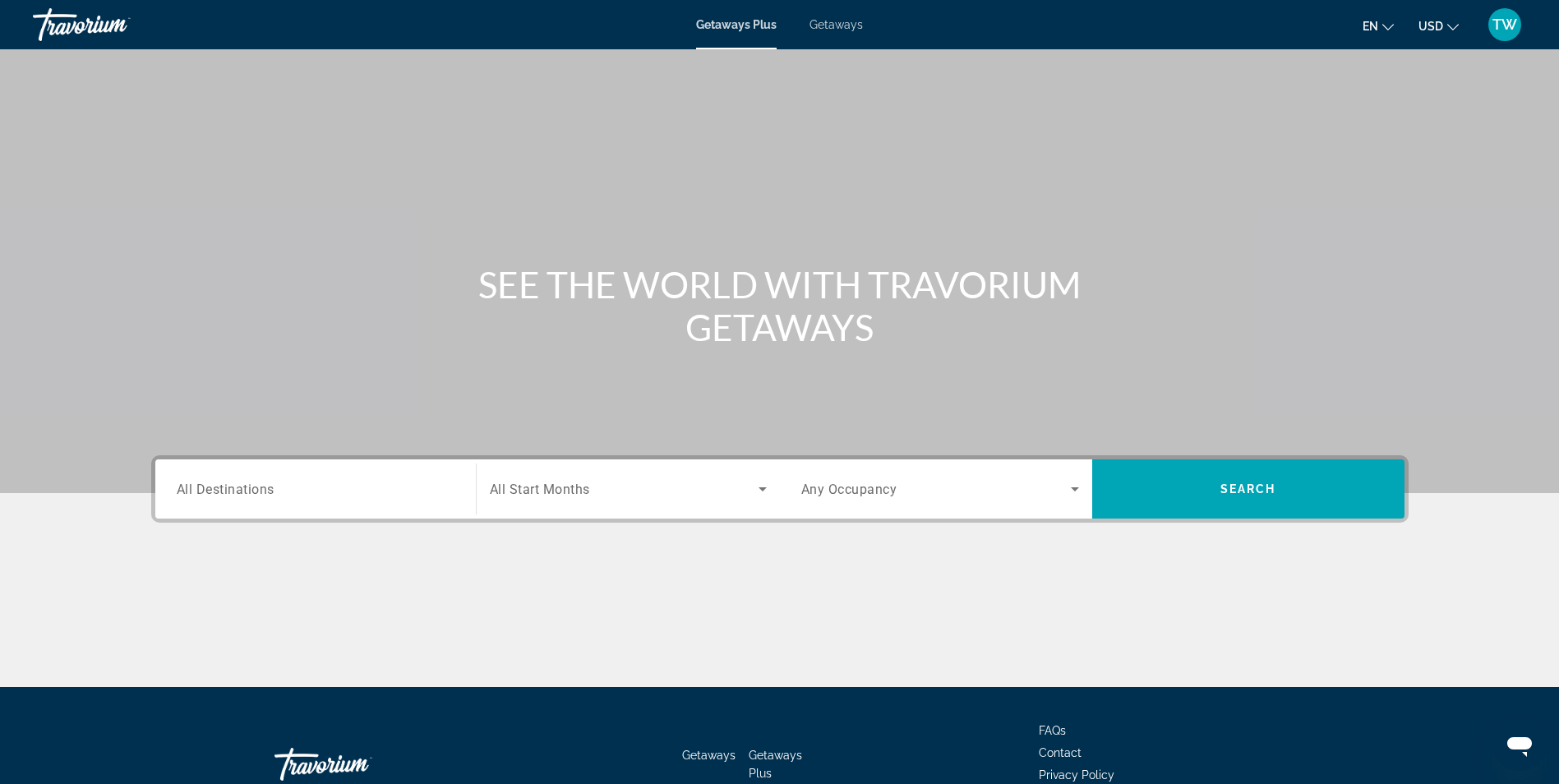
click at [825, 32] on div "Getaways Plus Getaways en English Español Français Italiano Português русский U…" at bounding box center [779, 25] width 1559 height 43
click at [840, 32] on div "Getaways Plus Getaways en English Español Français Italiano Português русский U…" at bounding box center [779, 25] width 1559 height 43
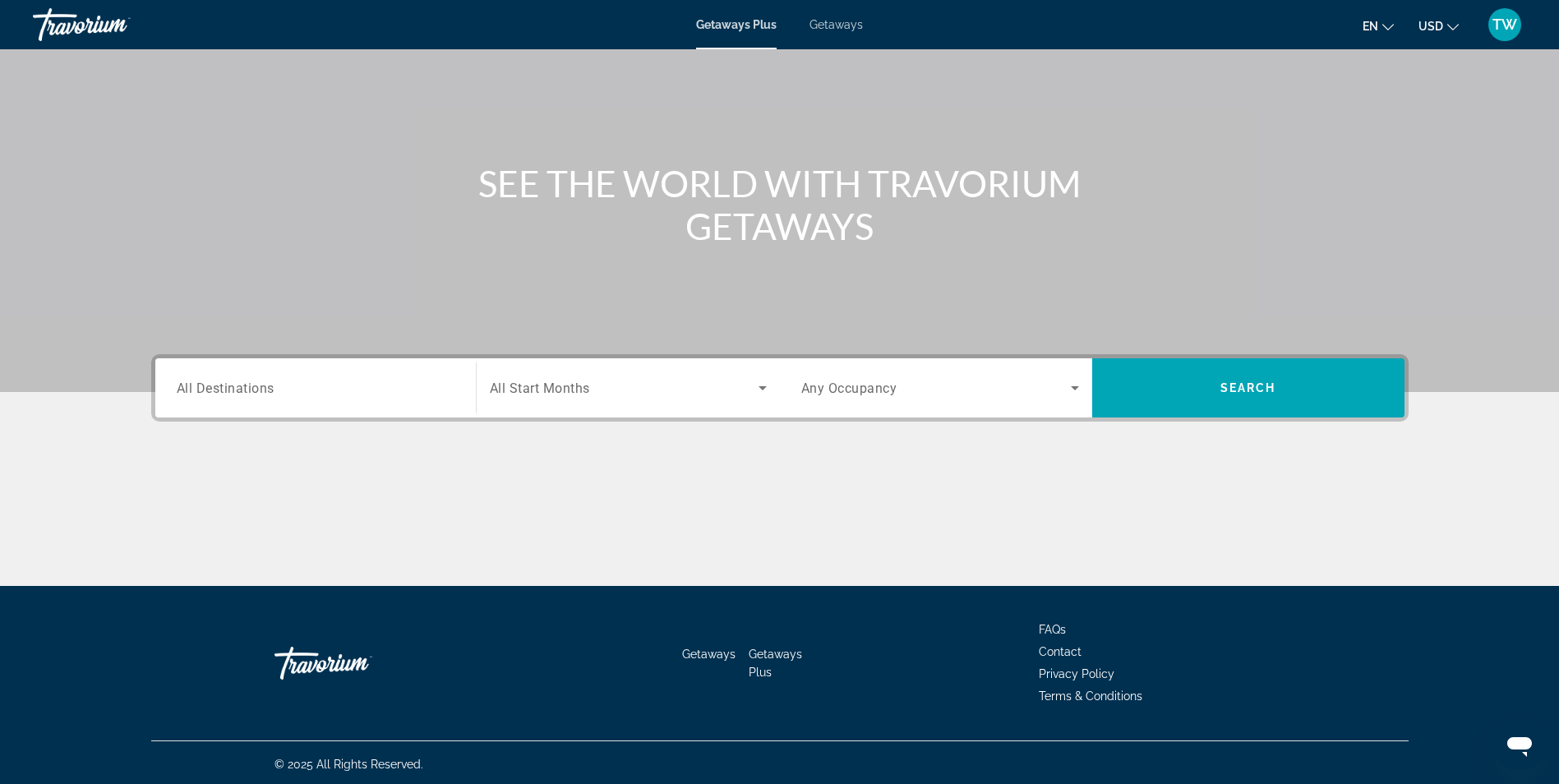
scroll to position [104, 0]
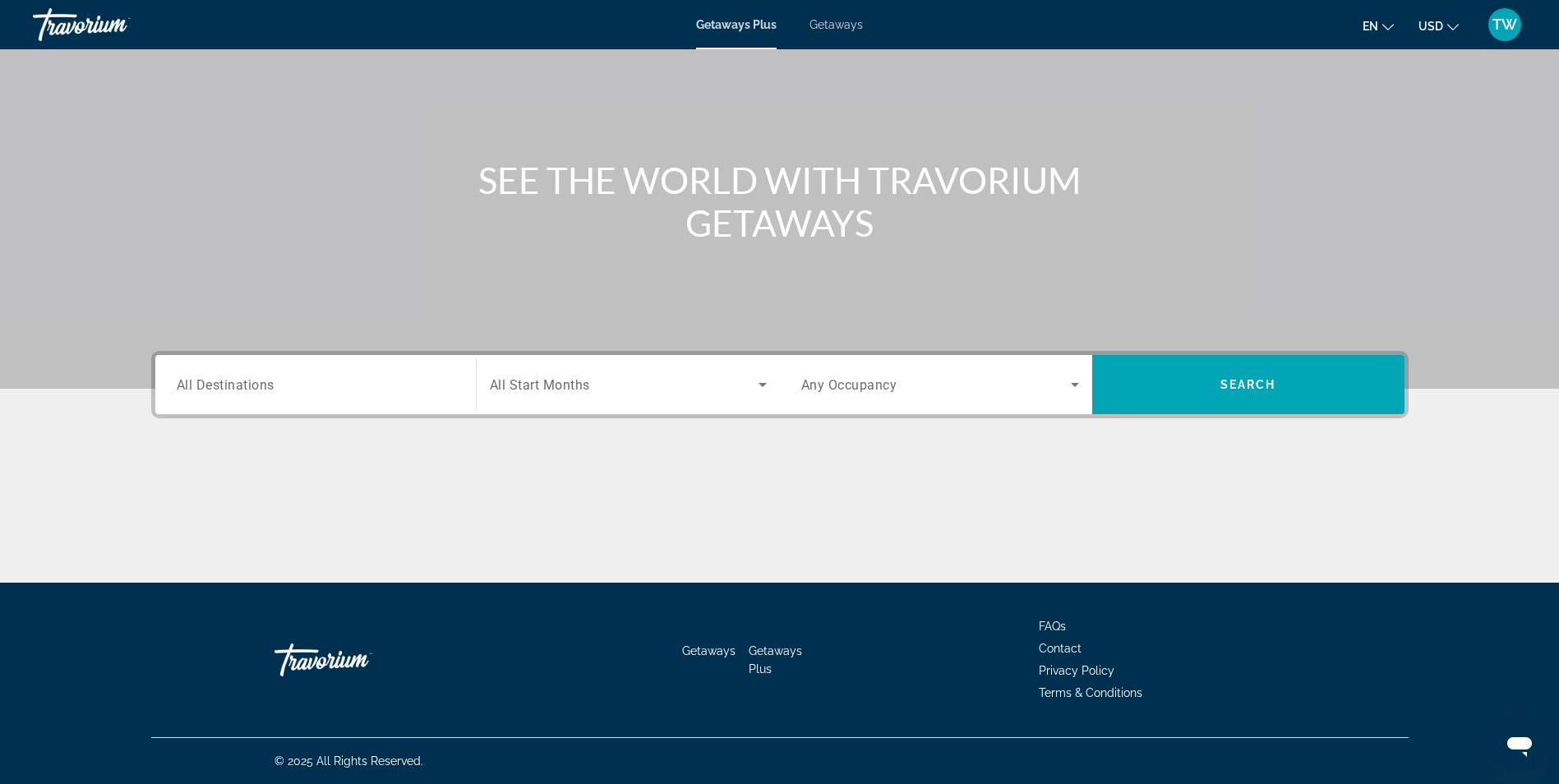
click at [273, 389] on span "All Destinations" at bounding box center [226, 384] width 98 height 16
click at [273, 389] on input "Destination All Destinations" at bounding box center [315, 385] width 278 height 20
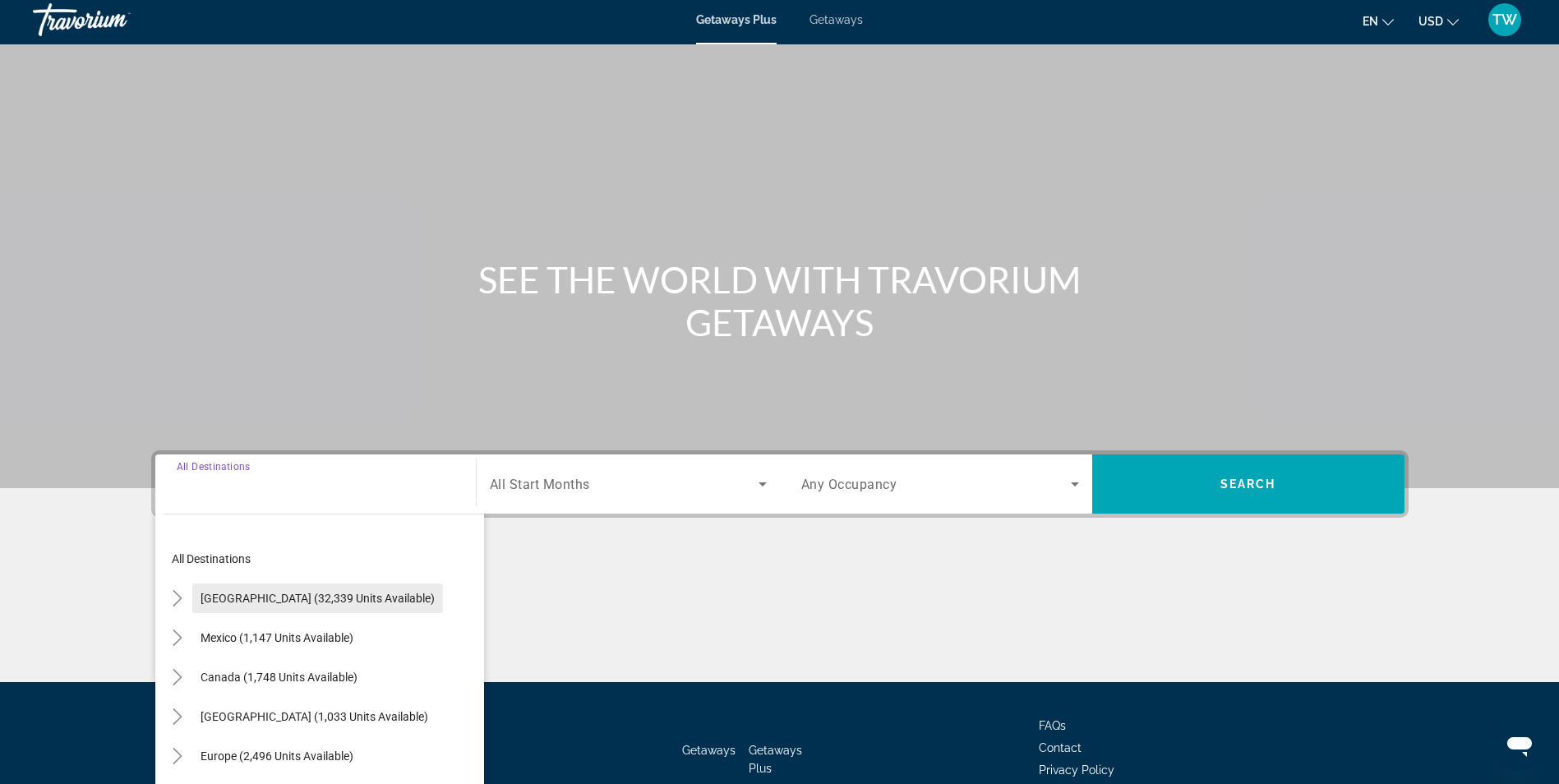
scroll to position [0, 0]
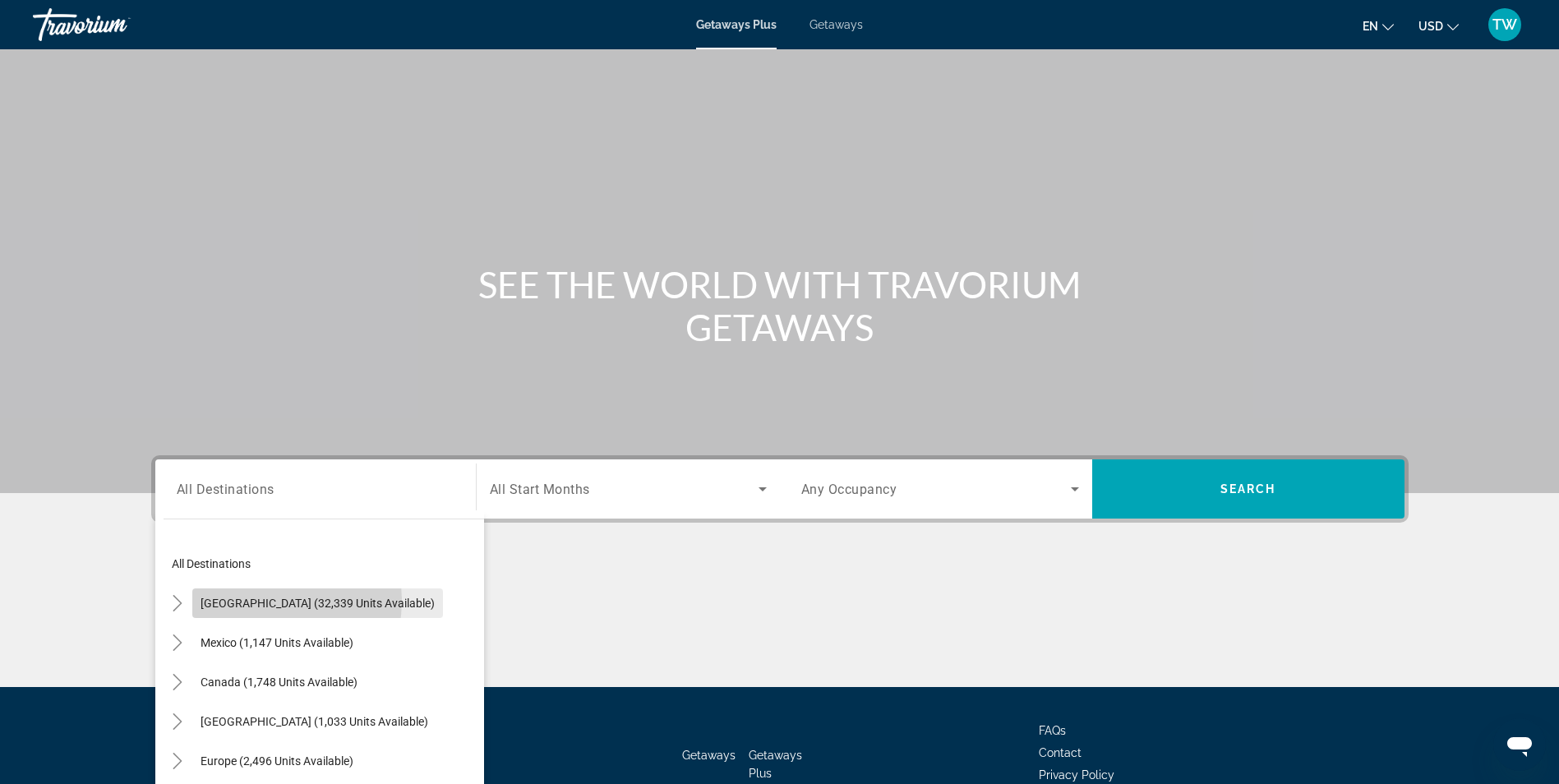
click at [257, 600] on span "[GEOGRAPHIC_DATA] (32,339 units available)" at bounding box center [317, 603] width 234 height 13
type input "**********"
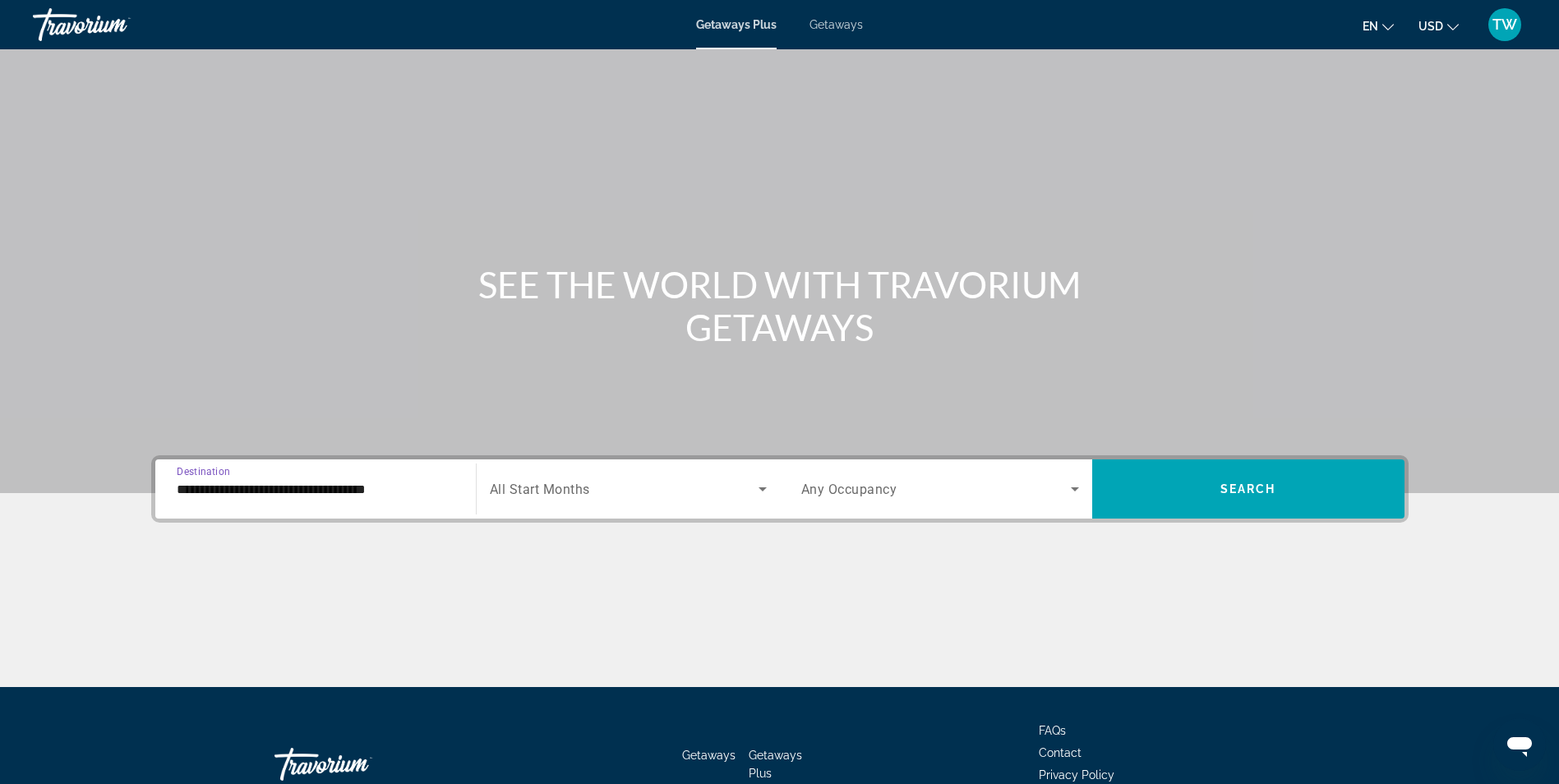
scroll to position [104, 0]
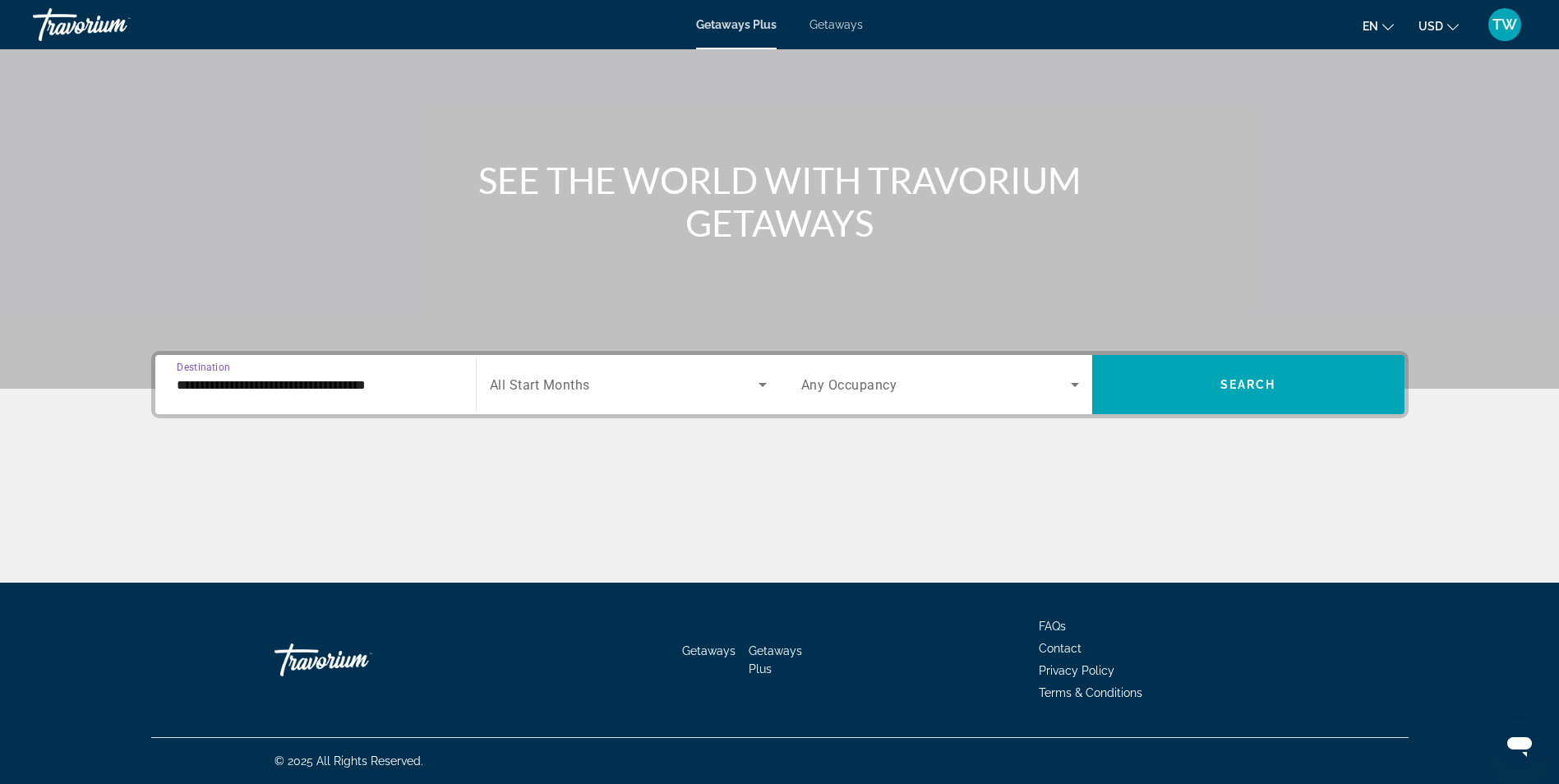
click at [614, 389] on span "Search widget" at bounding box center [624, 385] width 269 height 20
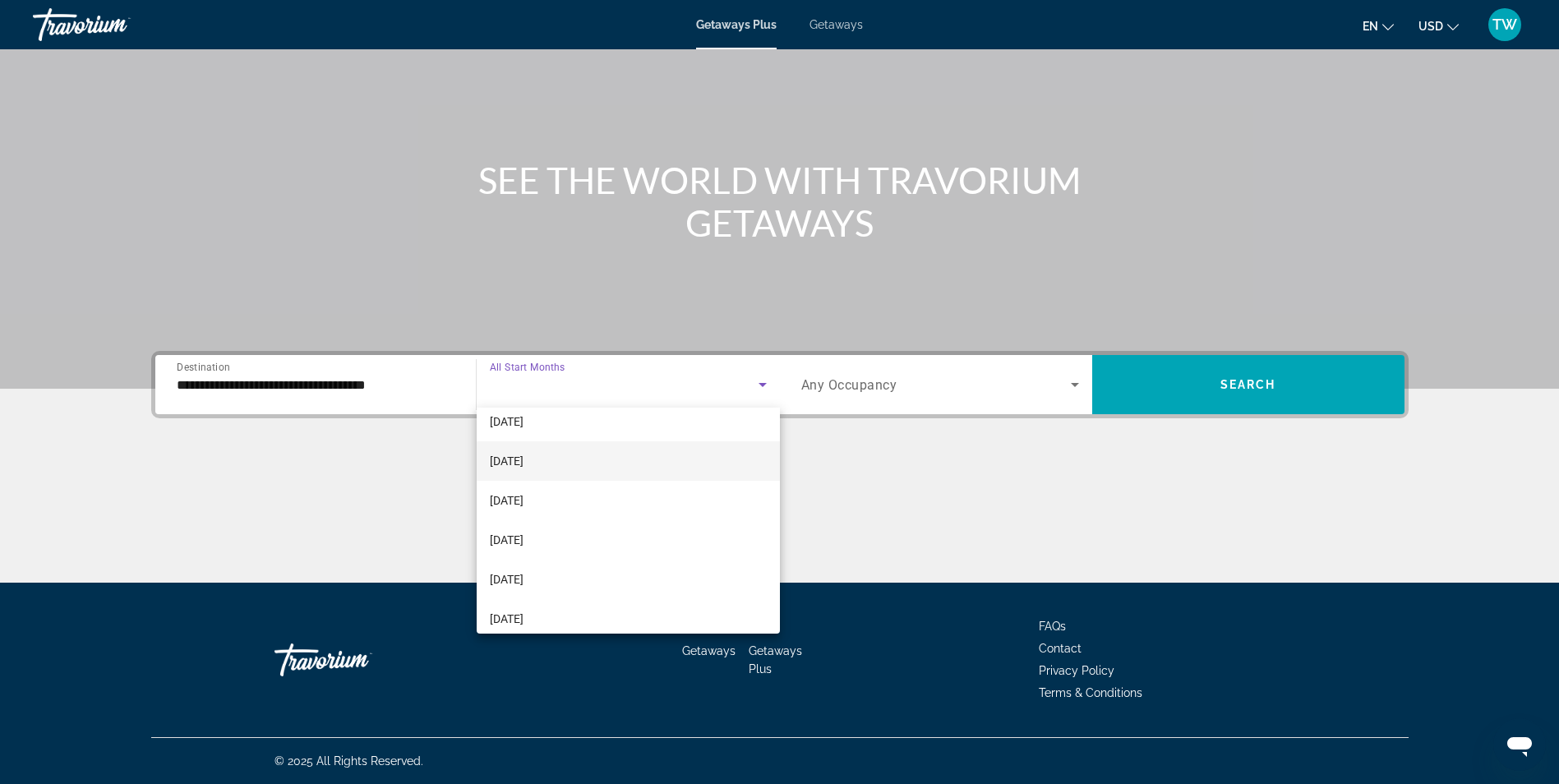
scroll to position [328, 0]
click at [913, 391] on div at bounding box center [779, 392] width 1559 height 784
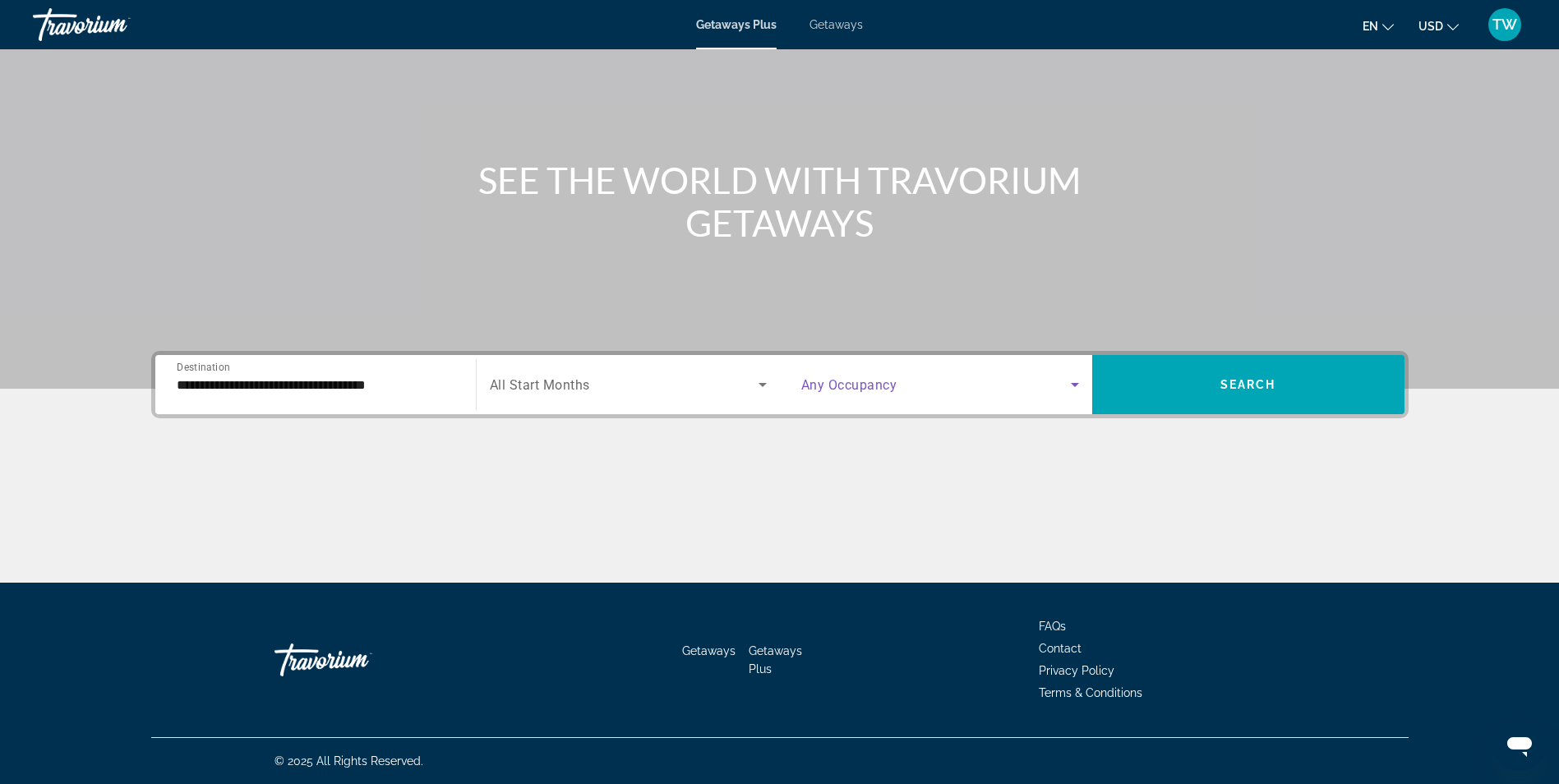
click at [1074, 389] on icon "Search widget" at bounding box center [1074, 385] width 20 height 20
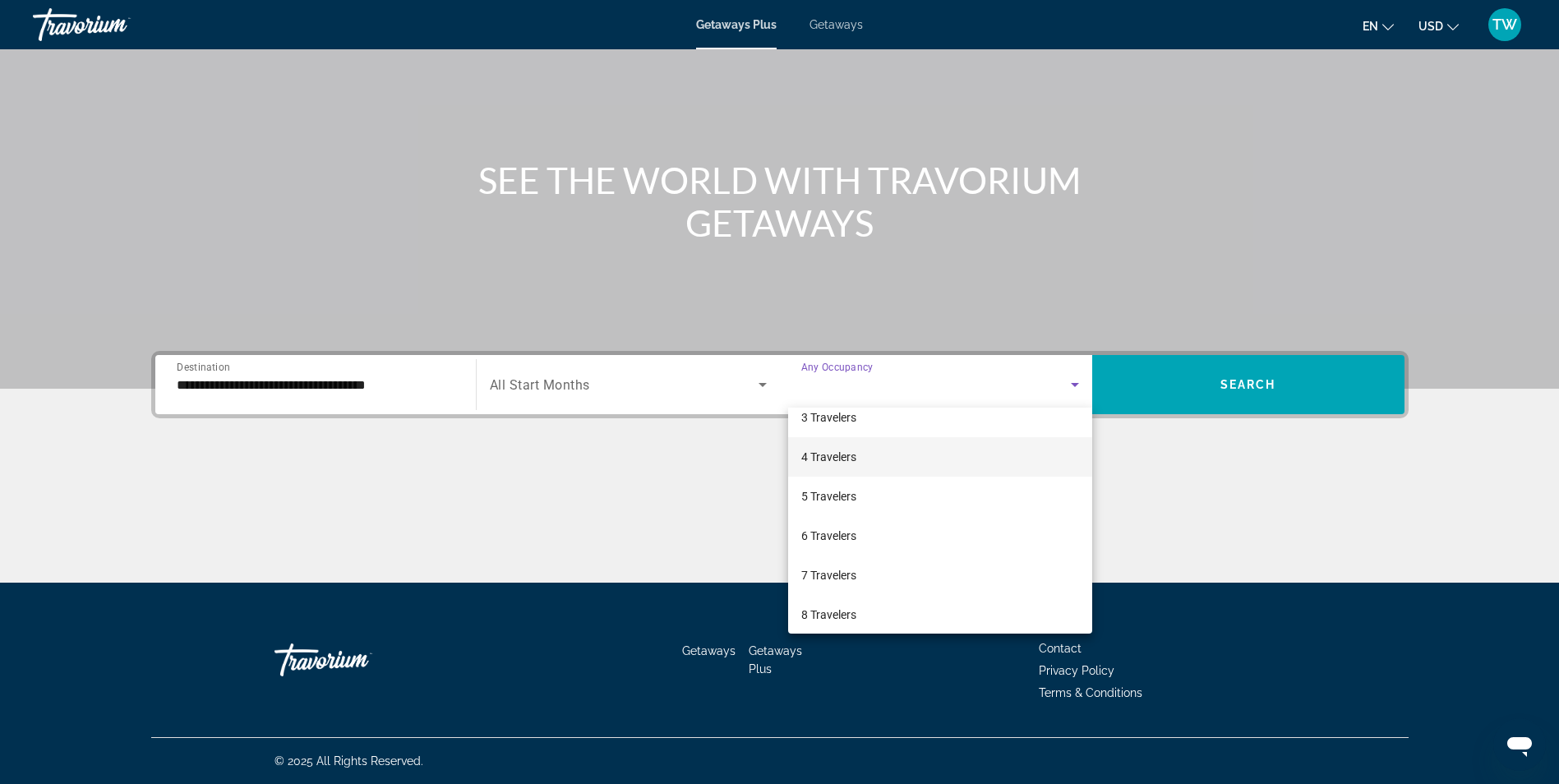
scroll to position [0, 0]
click at [933, 477] on mat-option "2 Travelers" at bounding box center [939, 473] width 304 height 39
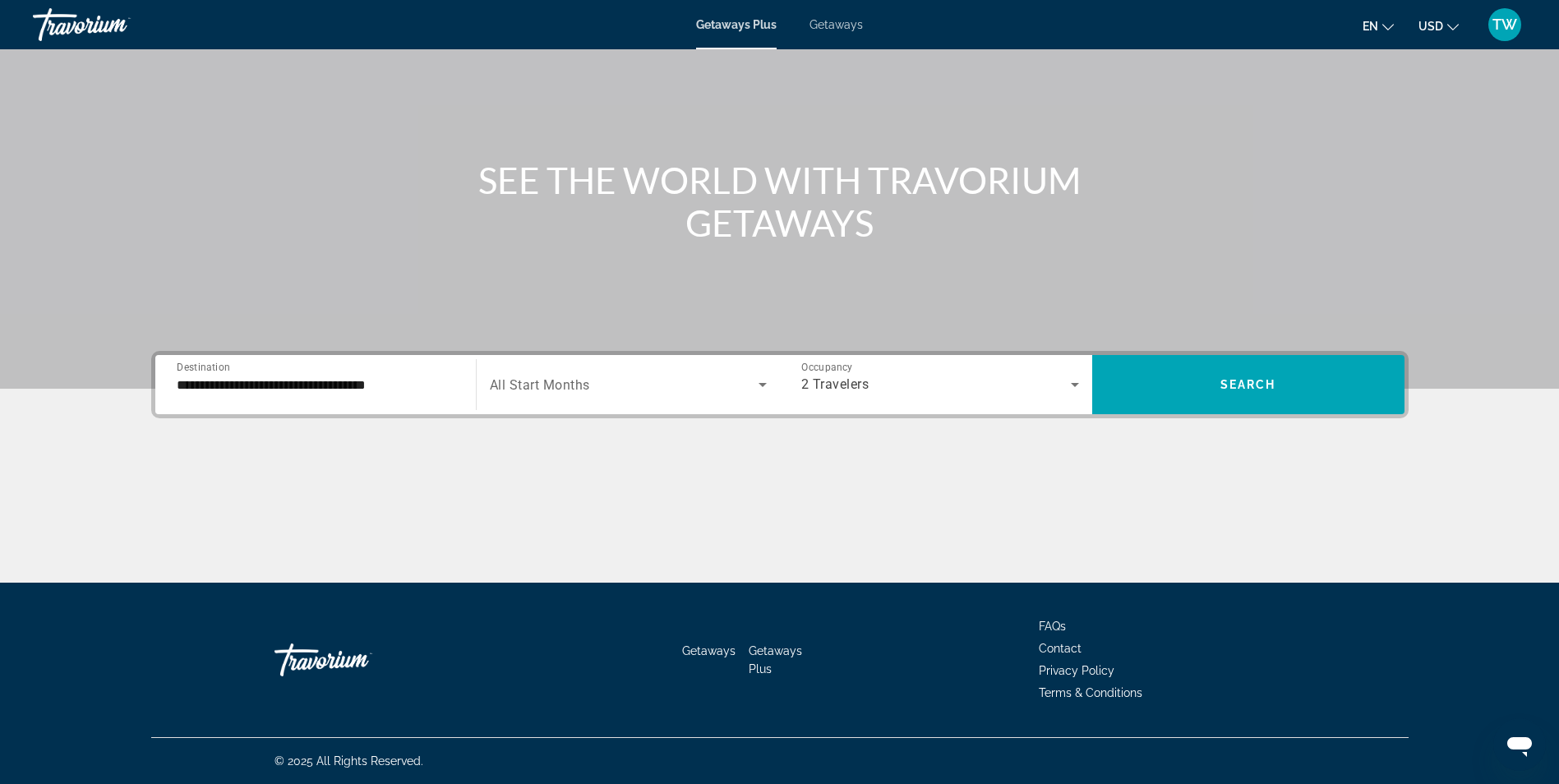
click at [586, 387] on span "All Start Months" at bounding box center [540, 385] width 100 height 16
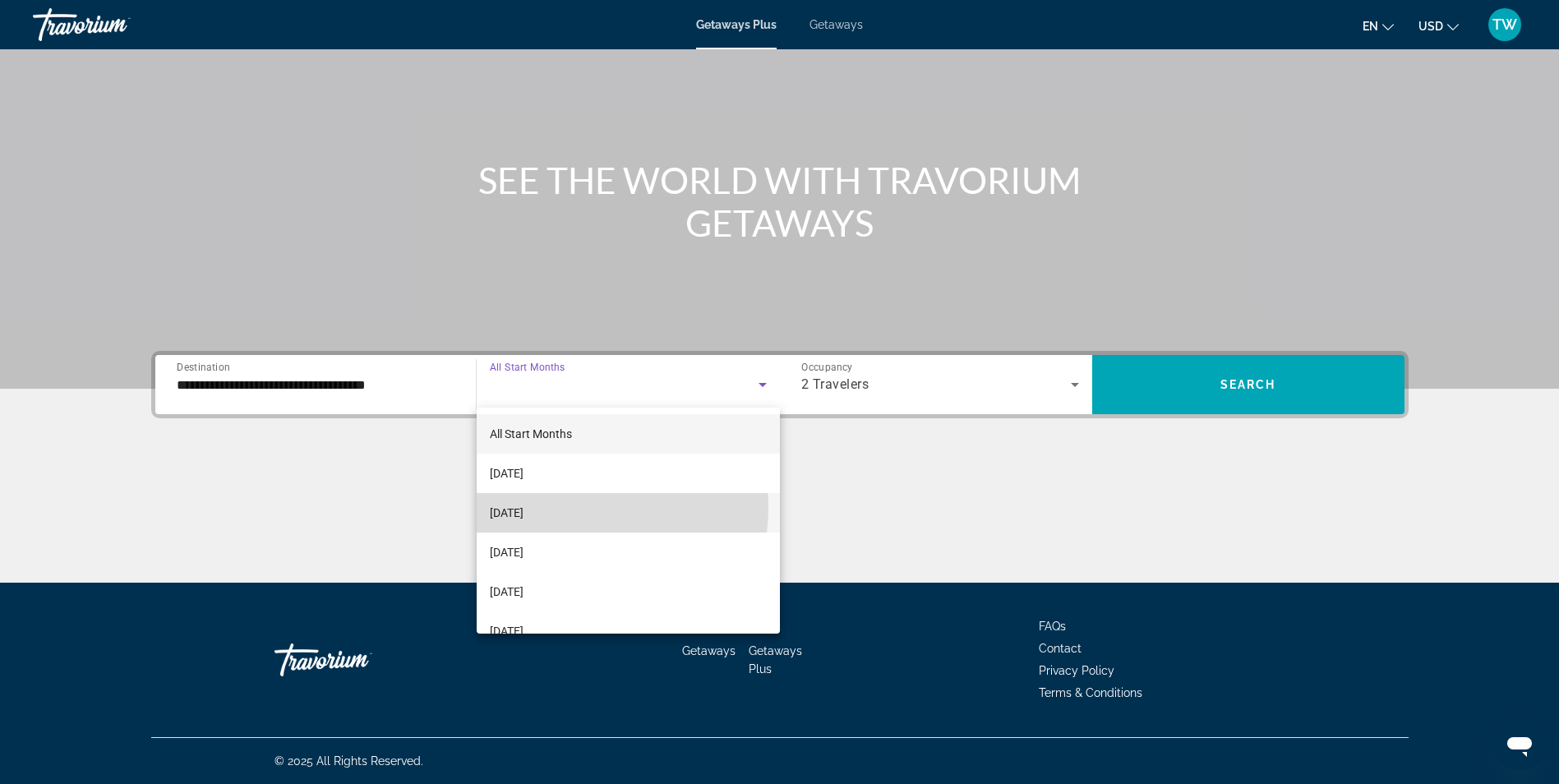
click at [567, 507] on mat-option "[DATE]" at bounding box center [628, 512] width 303 height 39
